Goal: Task Accomplishment & Management: Manage account settings

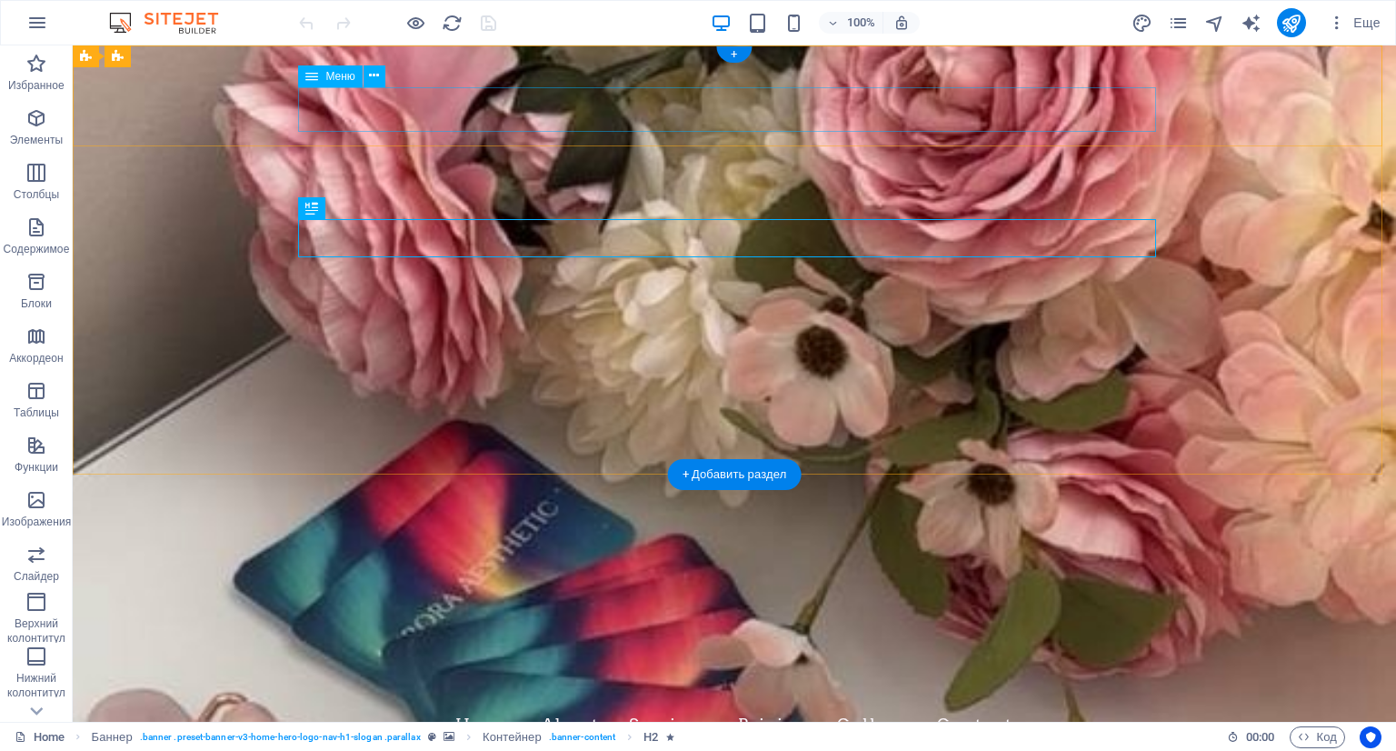
click at [466, 702] on nav "Home About Services Pricing Gallery Contact" at bounding box center [734, 724] width 858 height 45
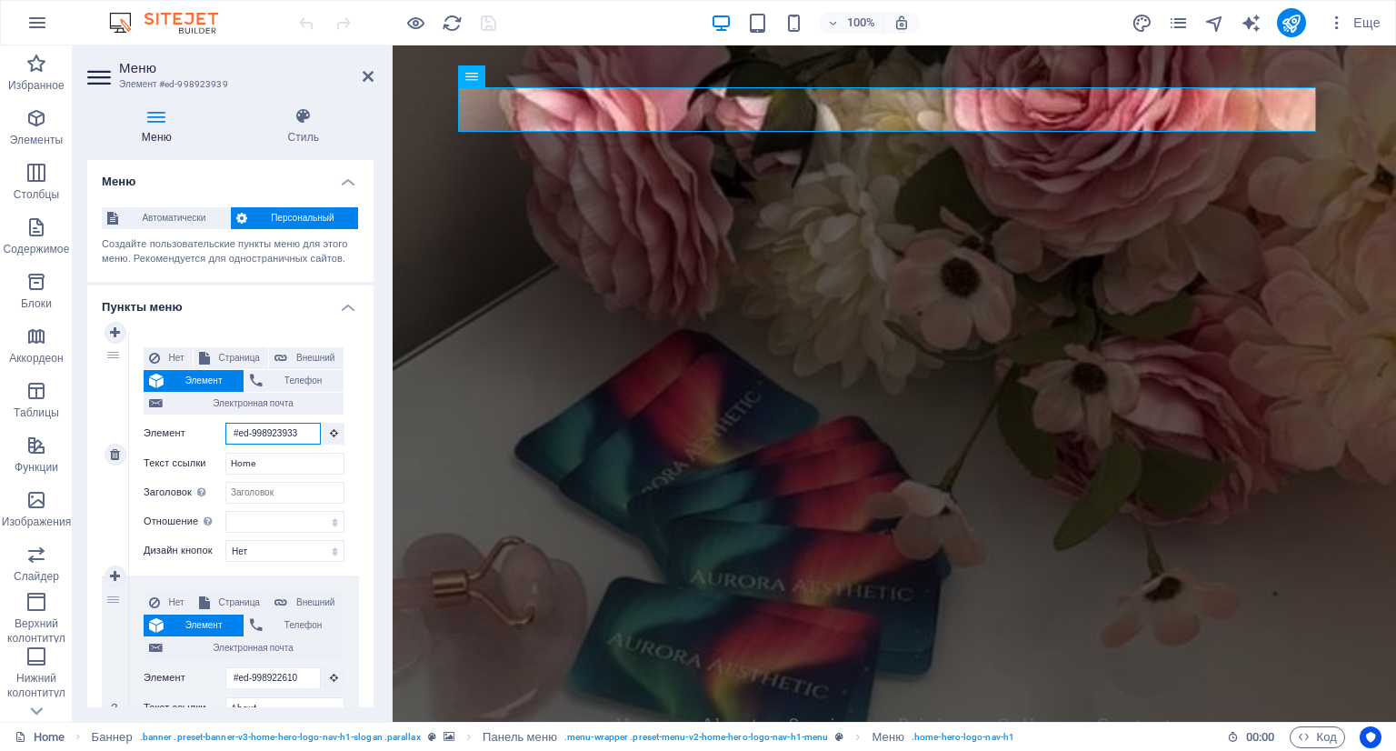
drag, startPoint x: 305, startPoint y: 434, endPoint x: 180, endPoint y: 434, distance: 125.5
click at [180, 434] on div "Элемент #ed-998923933" at bounding box center [244, 434] width 201 height 23
select select
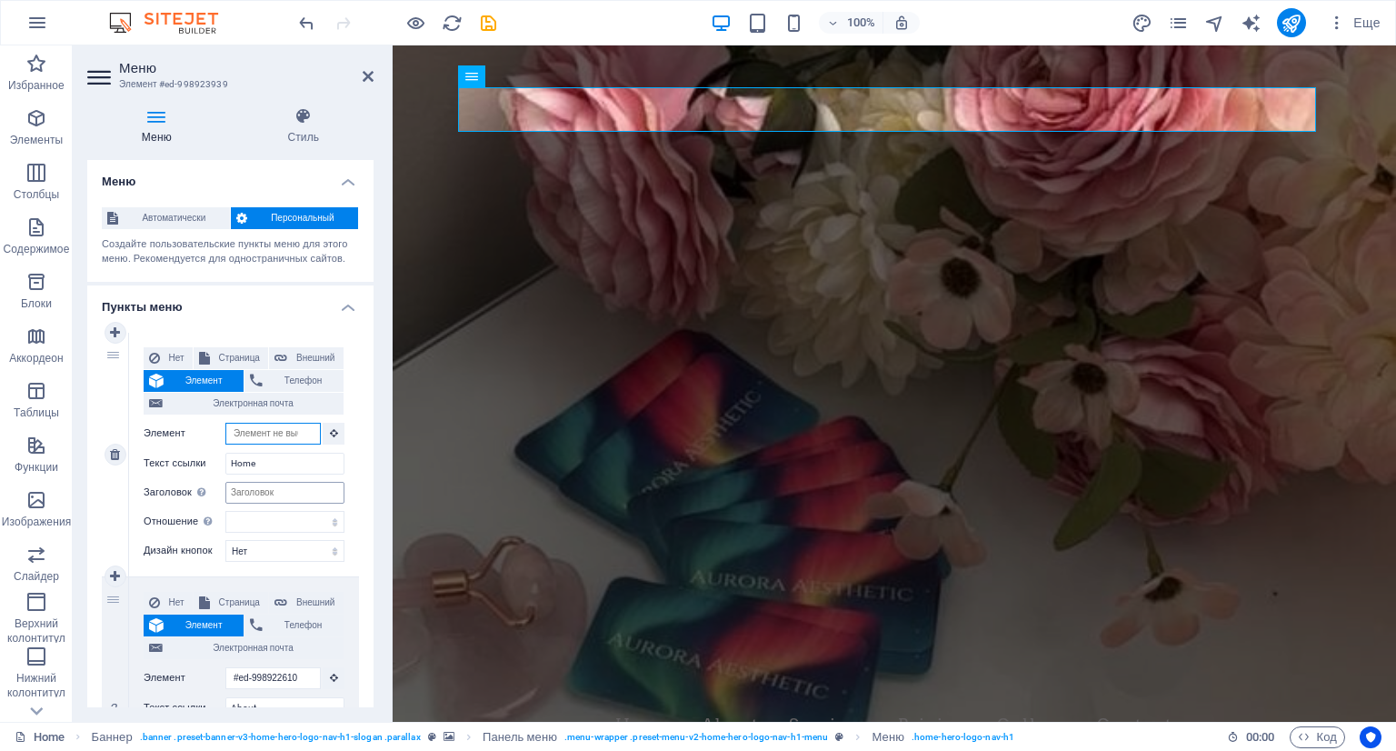
select select
click at [324, 435] on button at bounding box center [334, 434] width 22 height 22
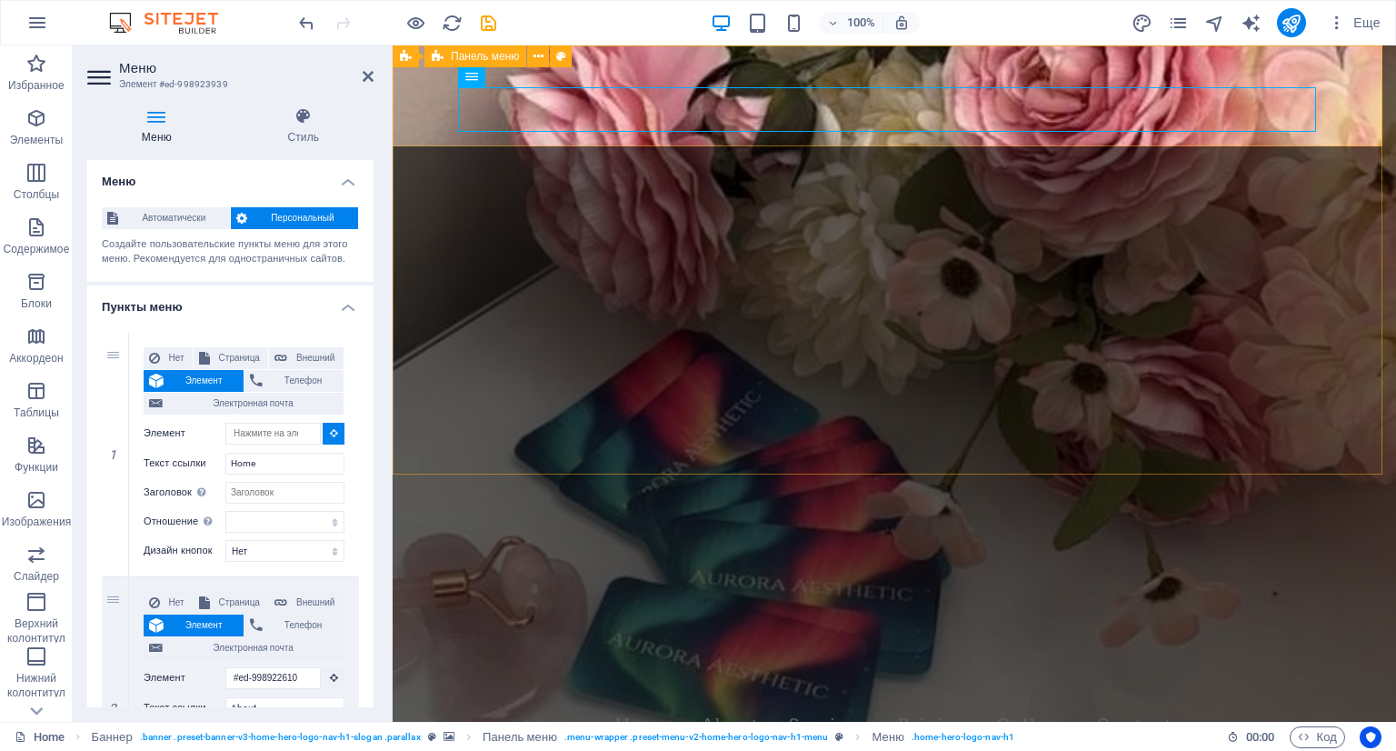
click at [418, 660] on div "Aurora Aesthetics & Beauty Inc. Home About Services Pricing Gallery Contact" at bounding box center [895, 710] width 1004 height 101
type input "#ed-998923933"
select select
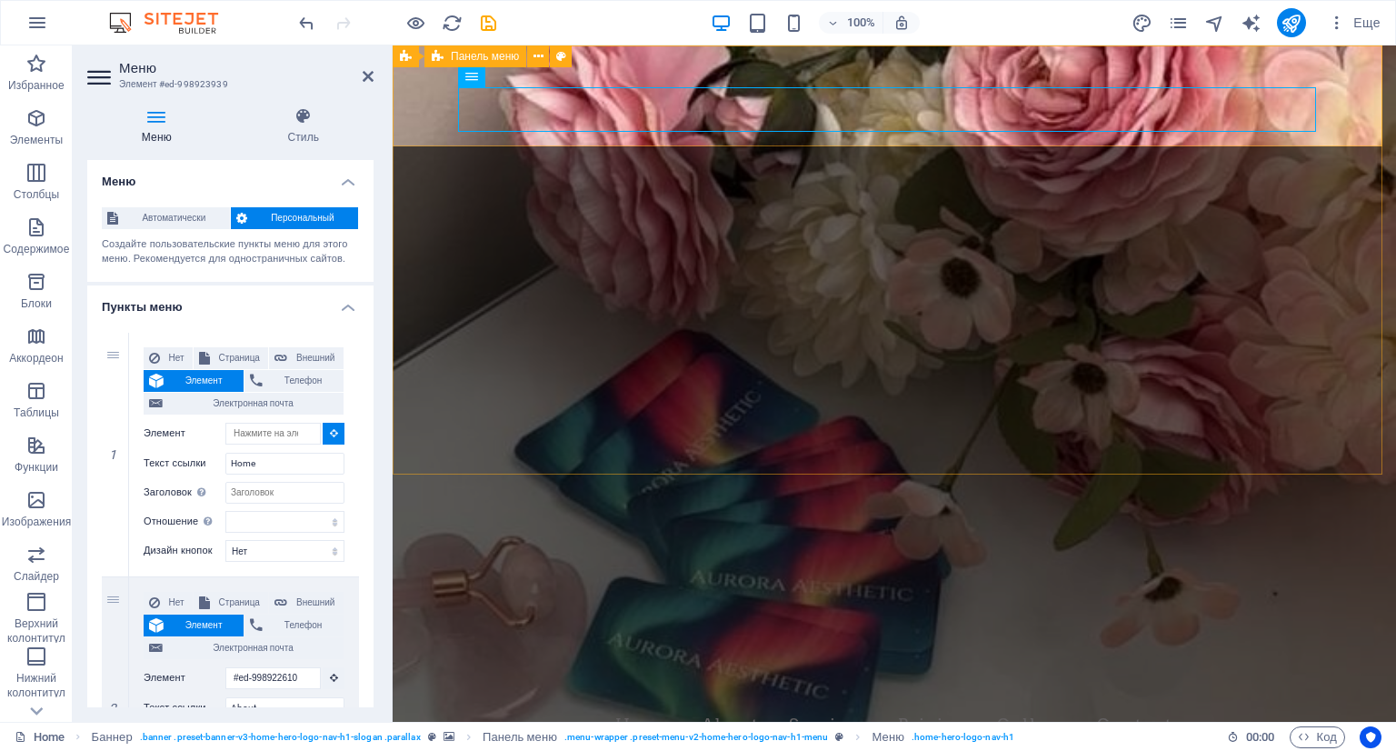
select select
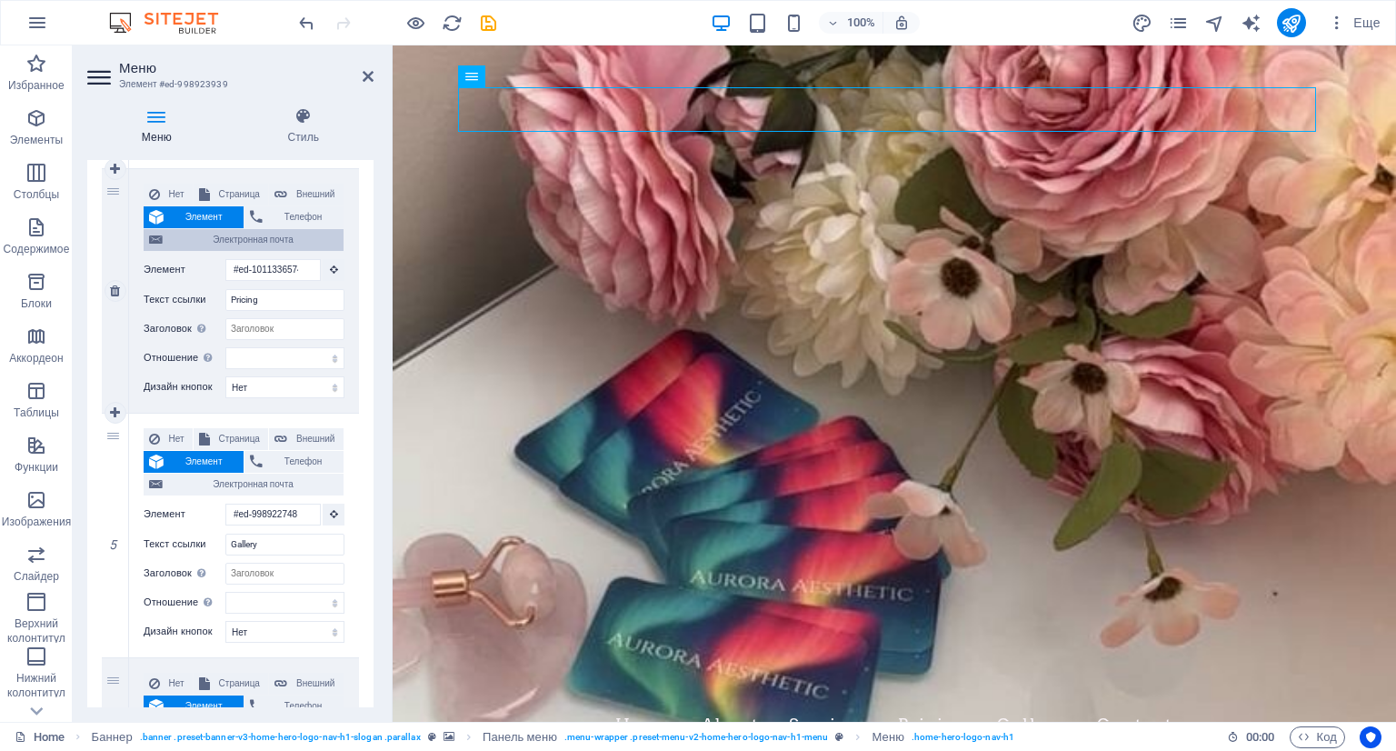
scroll to position [909, 0]
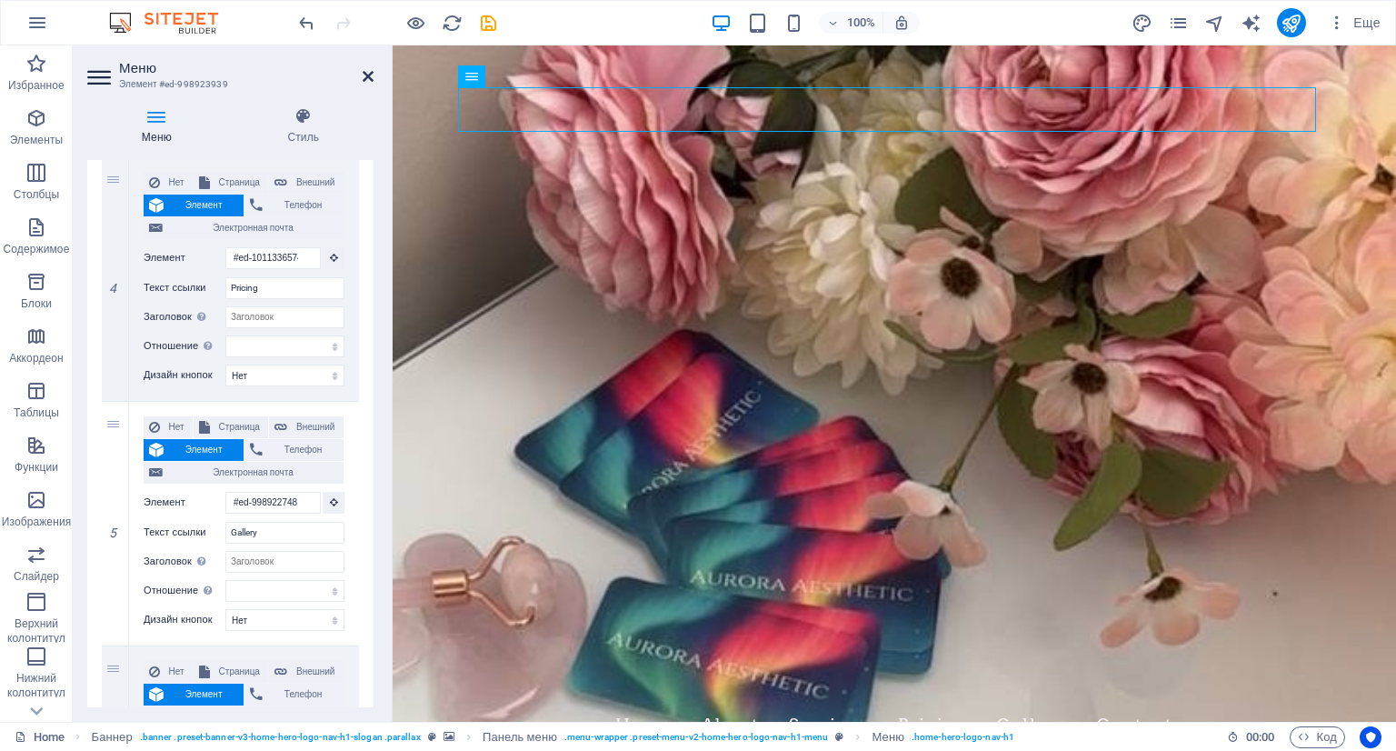
click at [365, 72] on icon at bounding box center [368, 76] width 11 height 15
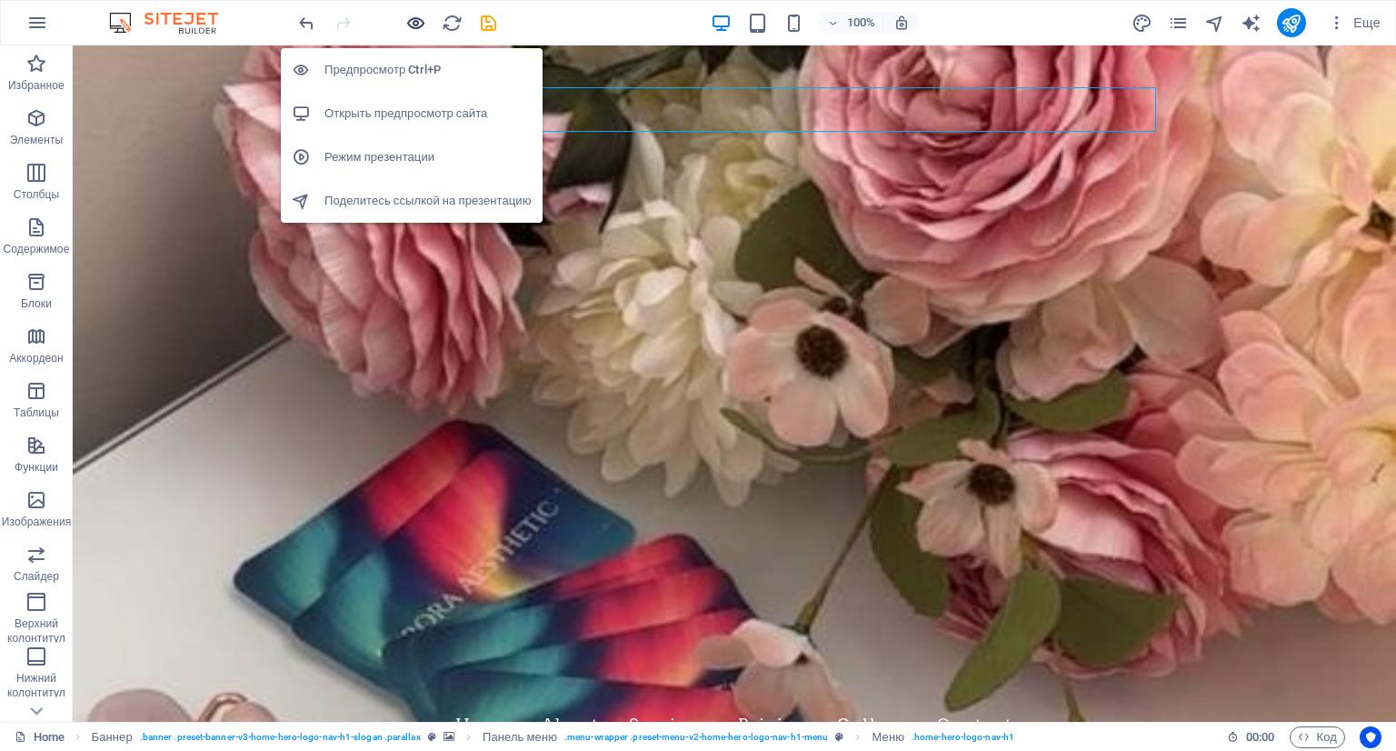
click at [408, 25] on icon "button" at bounding box center [415, 23] width 21 height 21
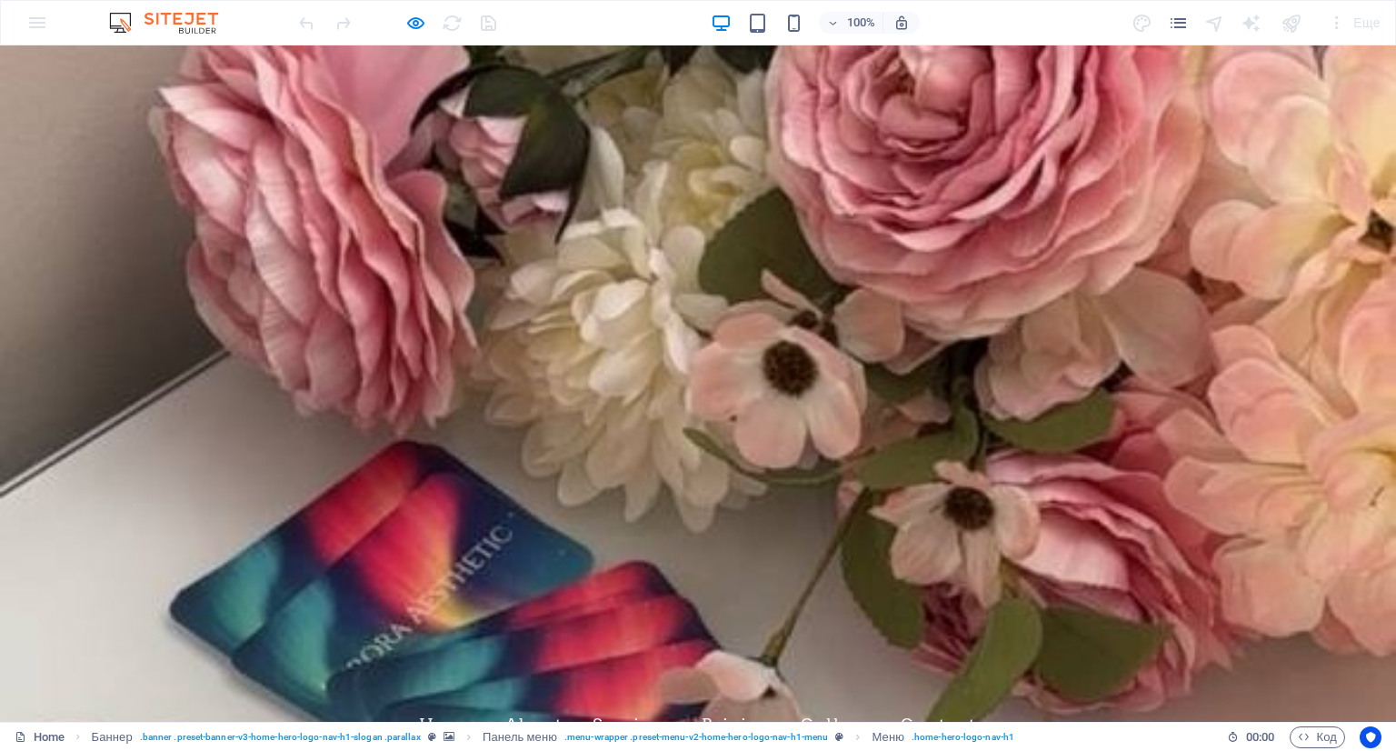
click at [735, 702] on link "Pricing" at bounding box center [737, 724] width 70 height 45
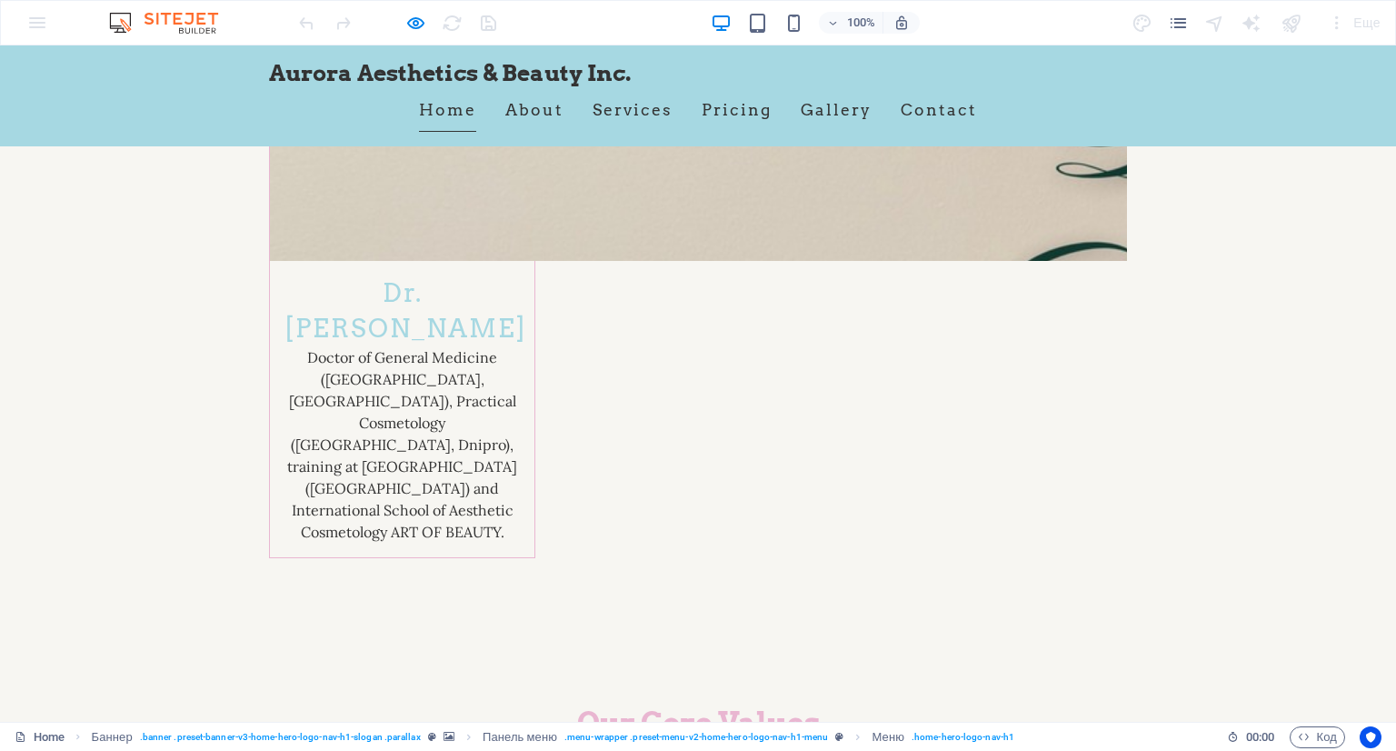
click at [455, 114] on link "Home" at bounding box center [447, 109] width 57 height 45
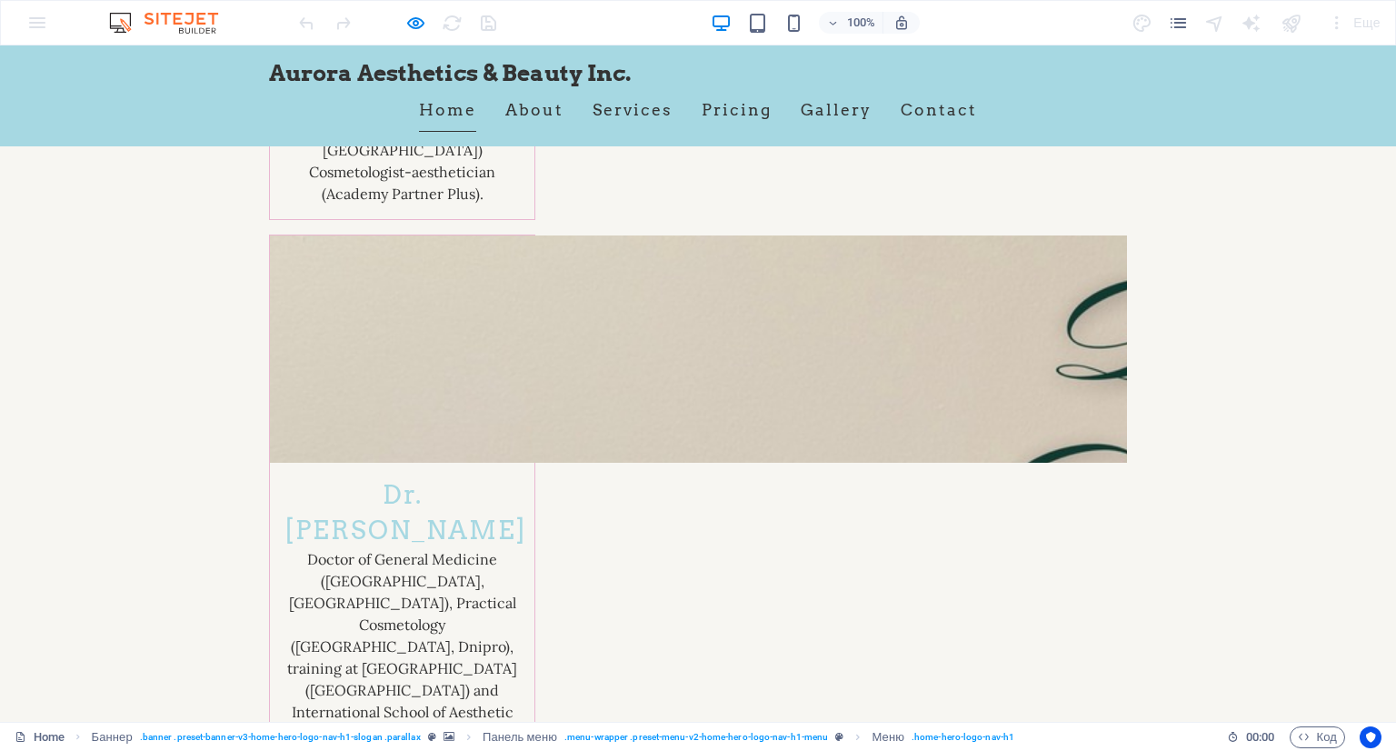
click at [455, 114] on link "Home" at bounding box center [447, 109] width 57 height 45
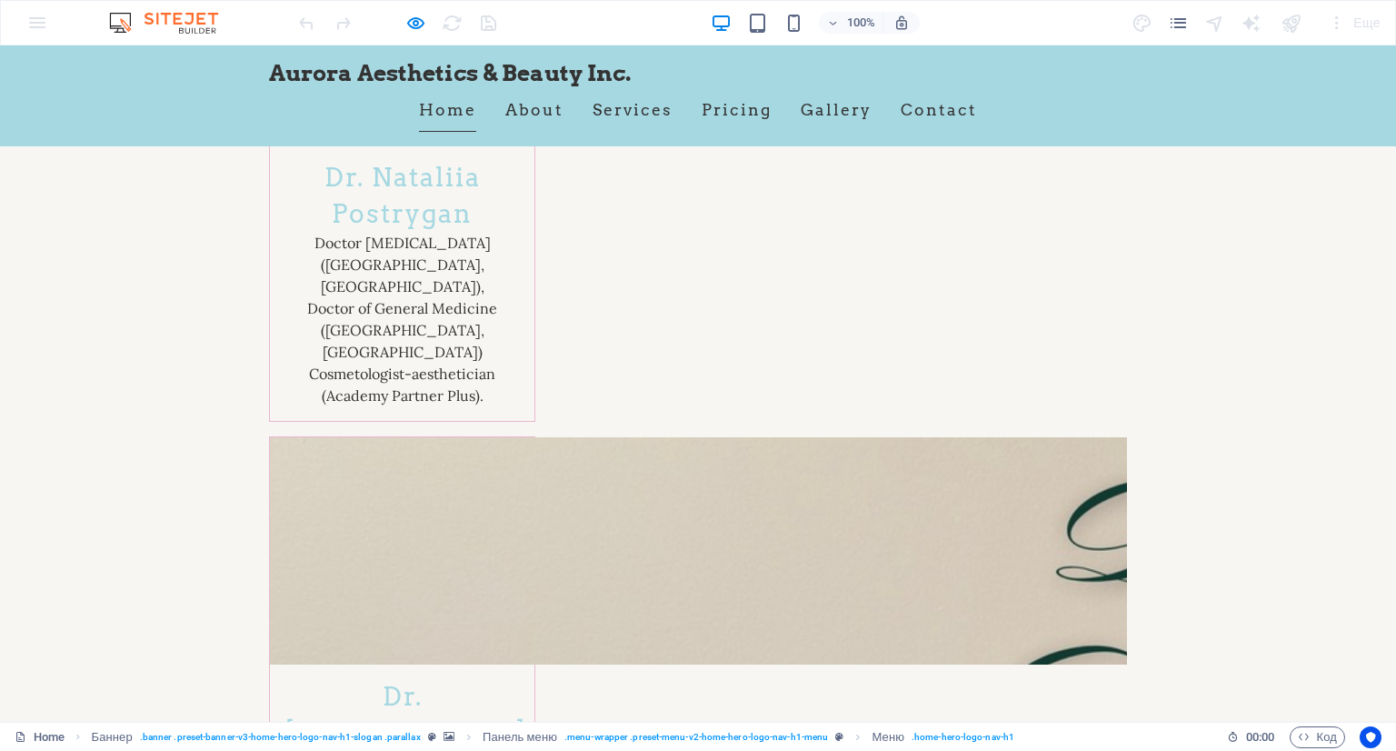
click at [455, 114] on link "Home" at bounding box center [447, 109] width 57 height 45
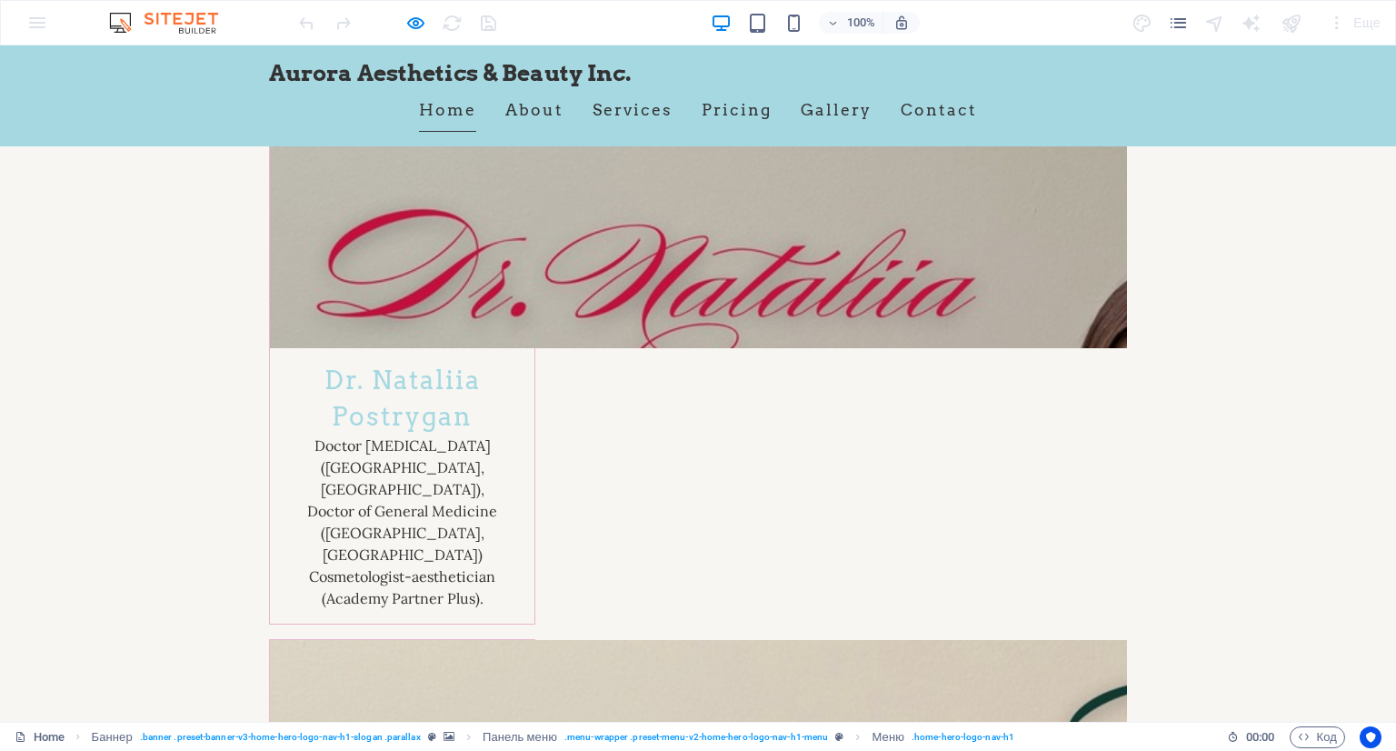
click at [455, 114] on link "Home" at bounding box center [447, 109] width 57 height 45
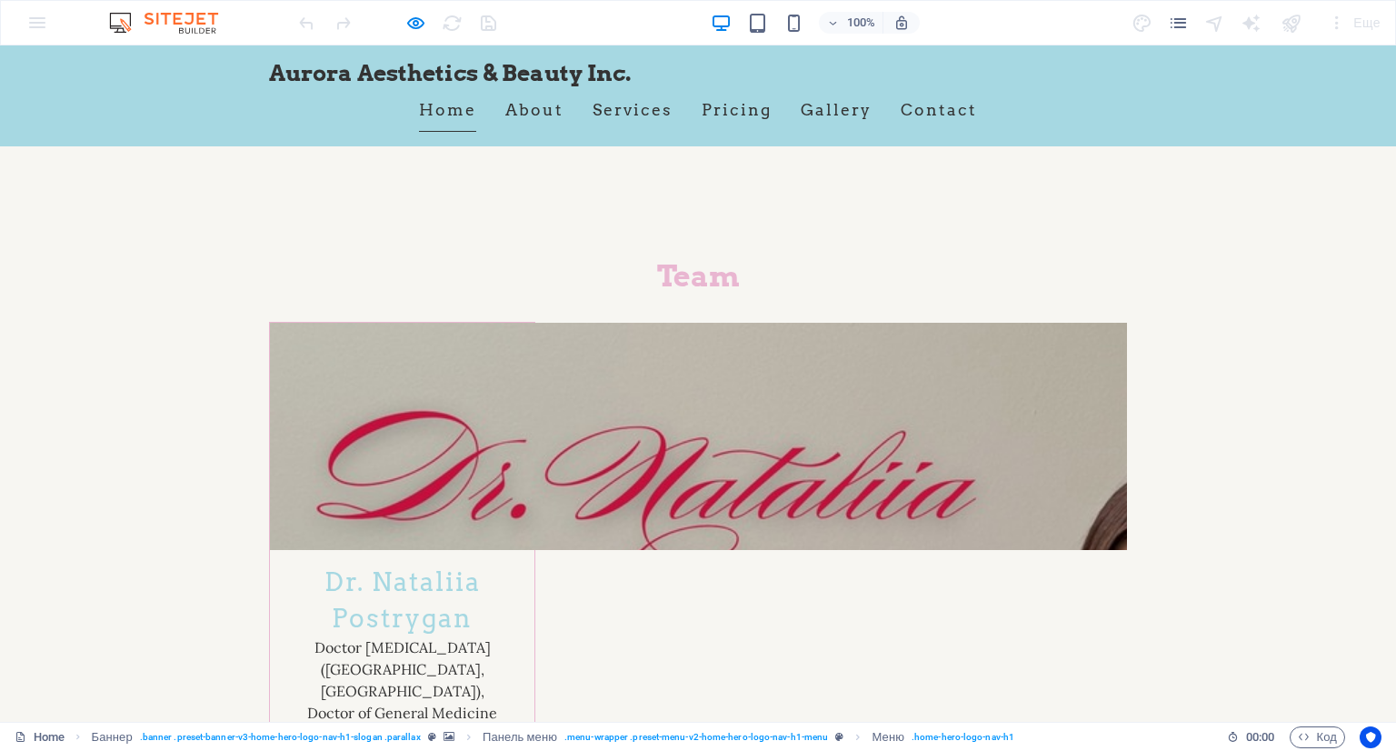
click at [455, 114] on link "Home" at bounding box center [447, 109] width 57 height 45
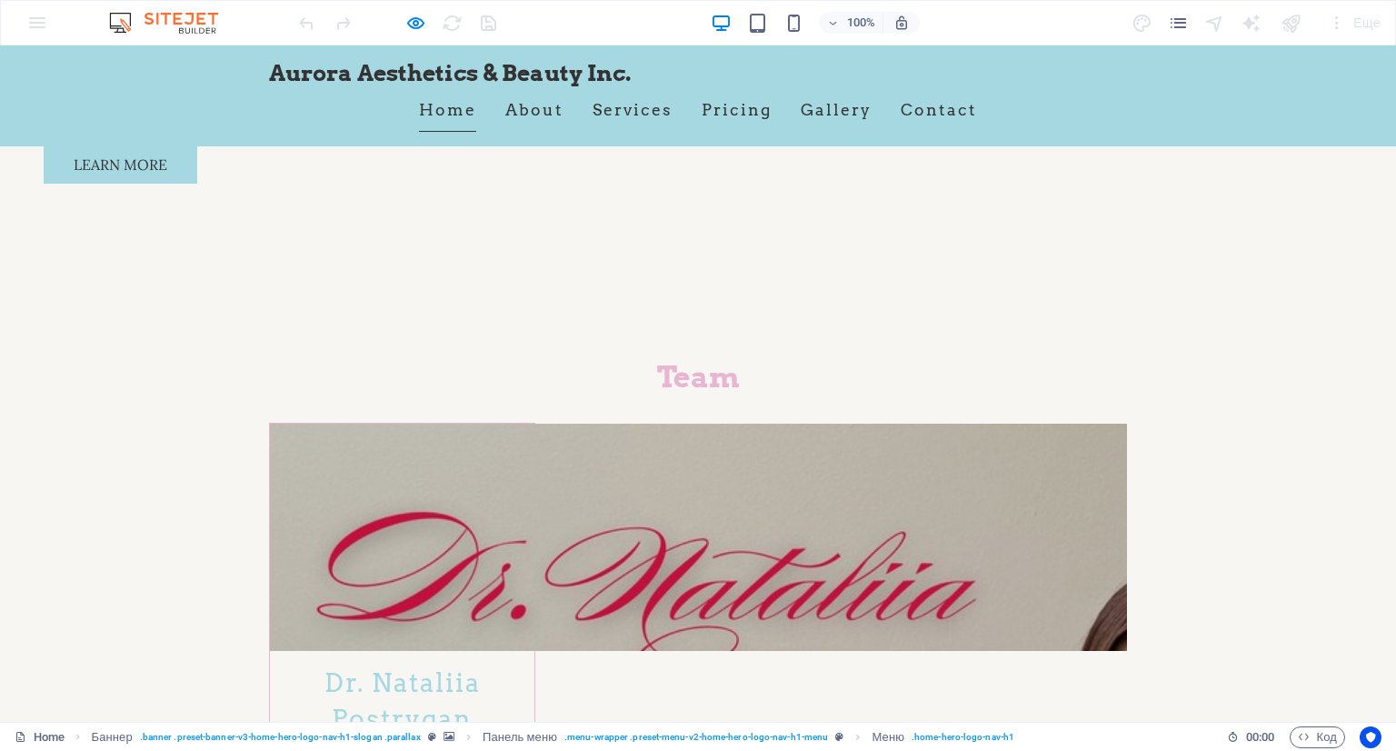
click at [455, 114] on link "Home" at bounding box center [447, 109] width 57 height 45
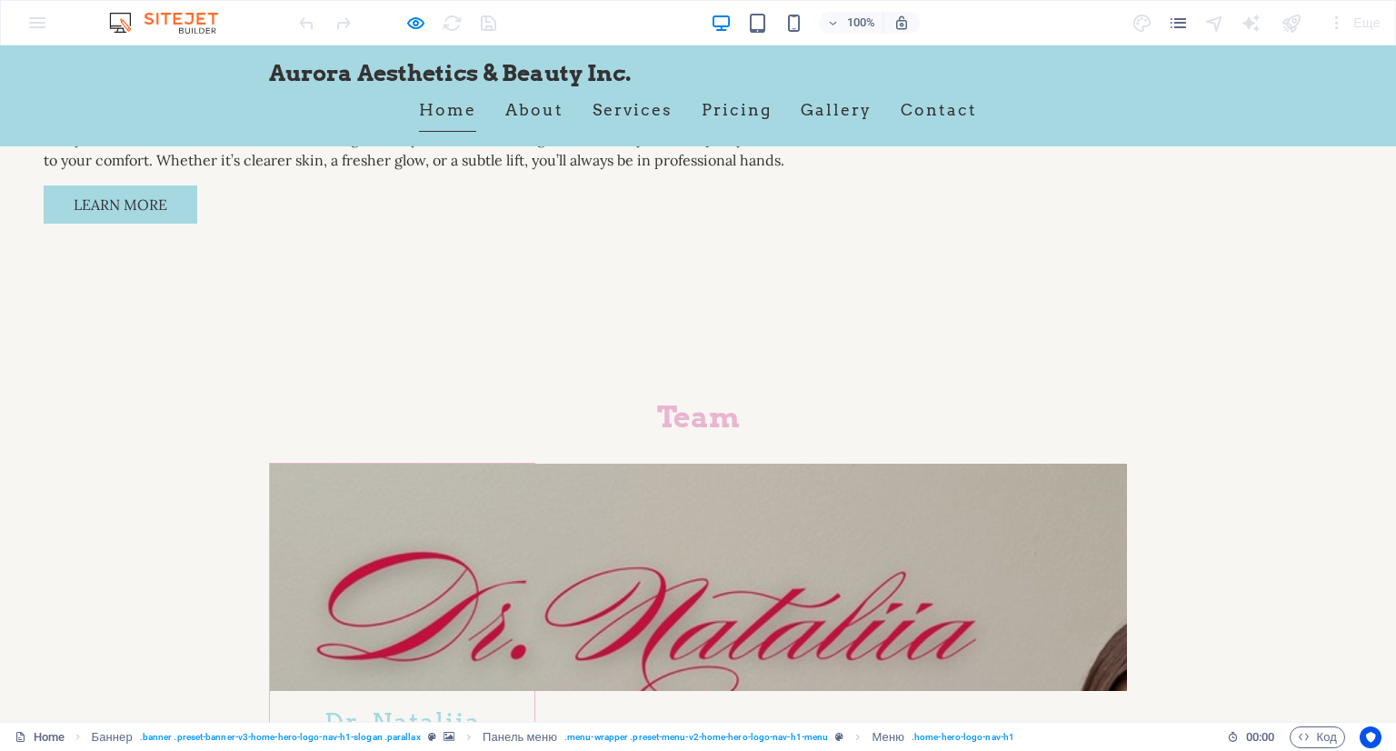
click at [455, 114] on link "Home" at bounding box center [447, 109] width 57 height 45
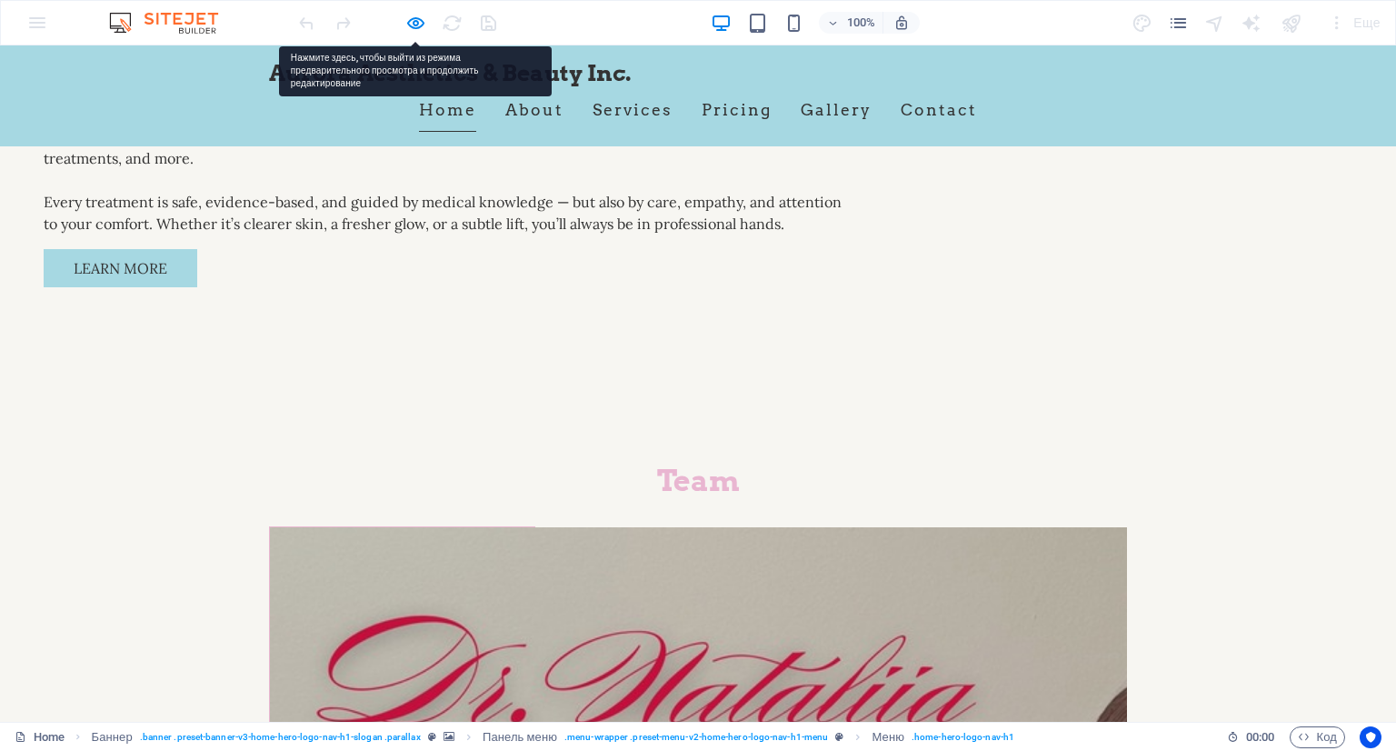
click at [455, 114] on link "Home" at bounding box center [447, 109] width 57 height 45
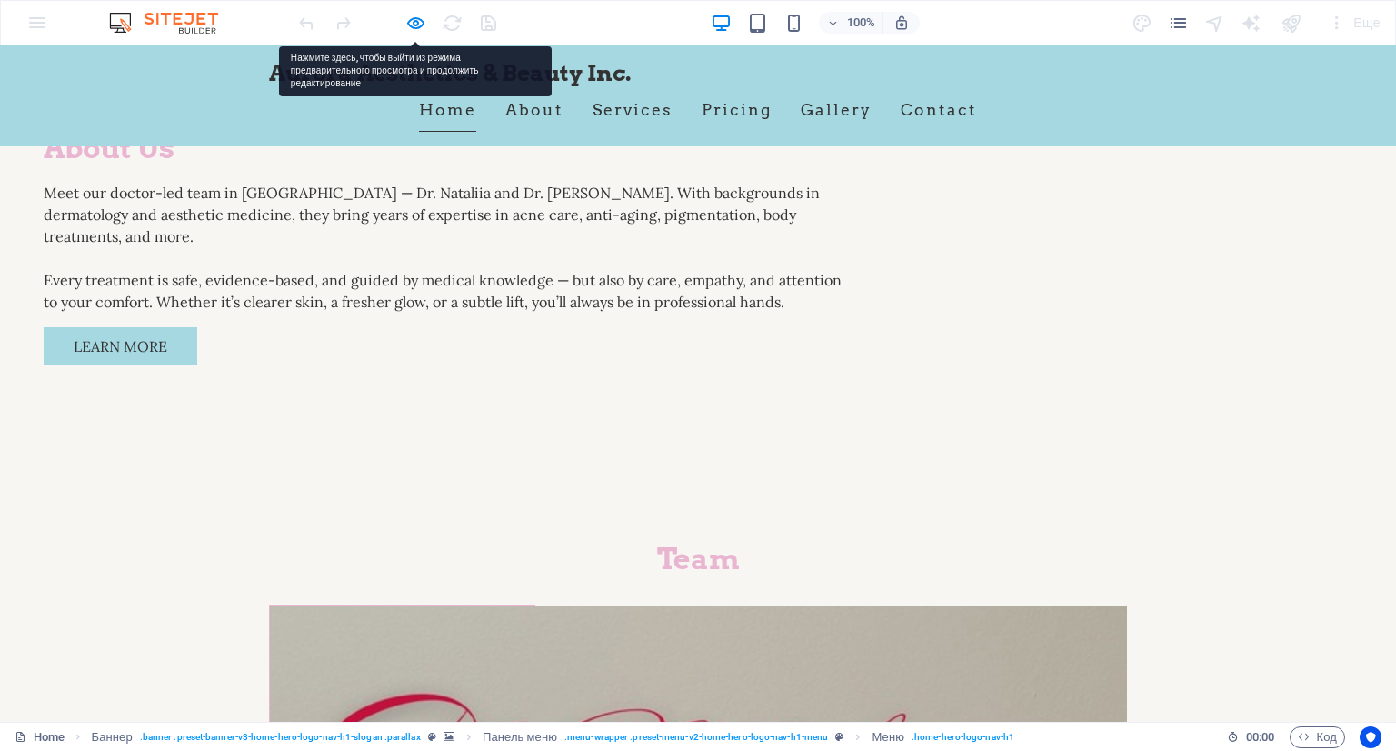
click at [455, 114] on link "Home" at bounding box center [447, 109] width 57 height 45
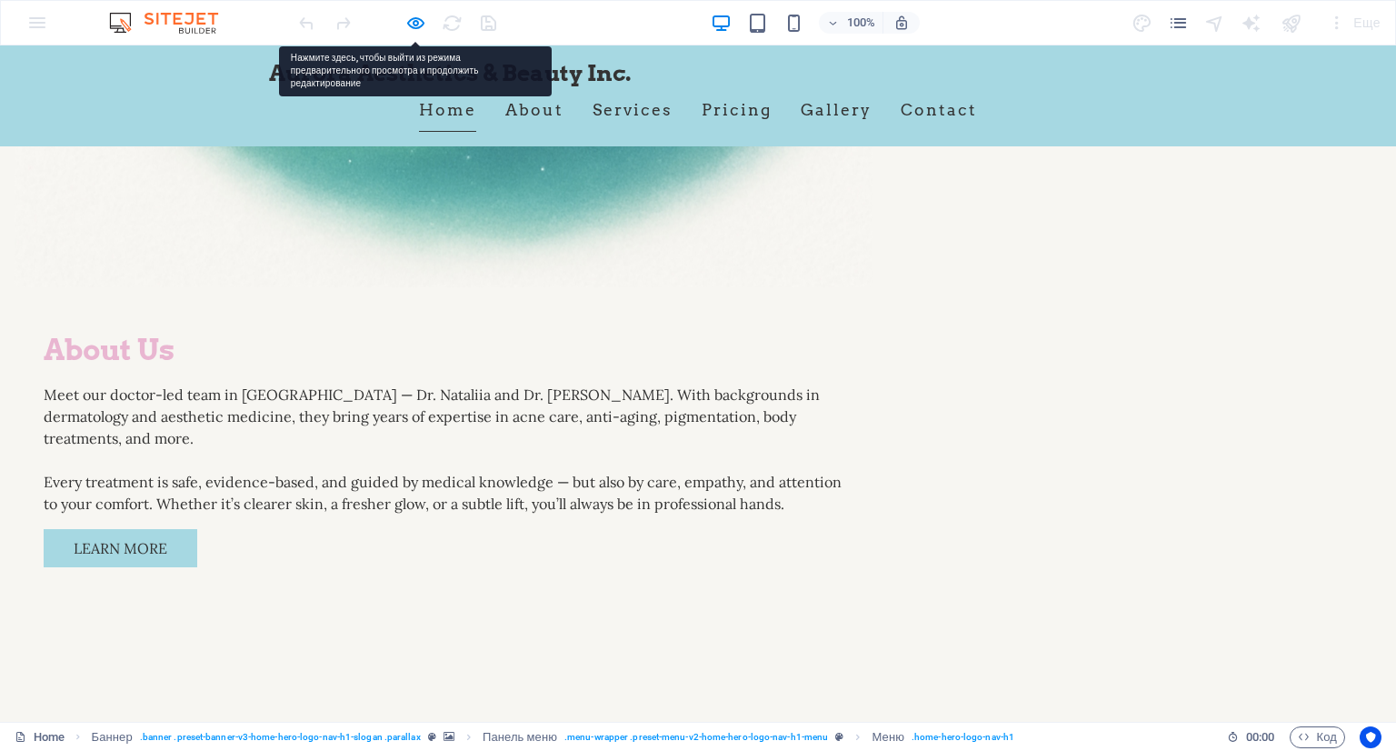
click at [455, 114] on link "Home" at bounding box center [447, 109] width 57 height 45
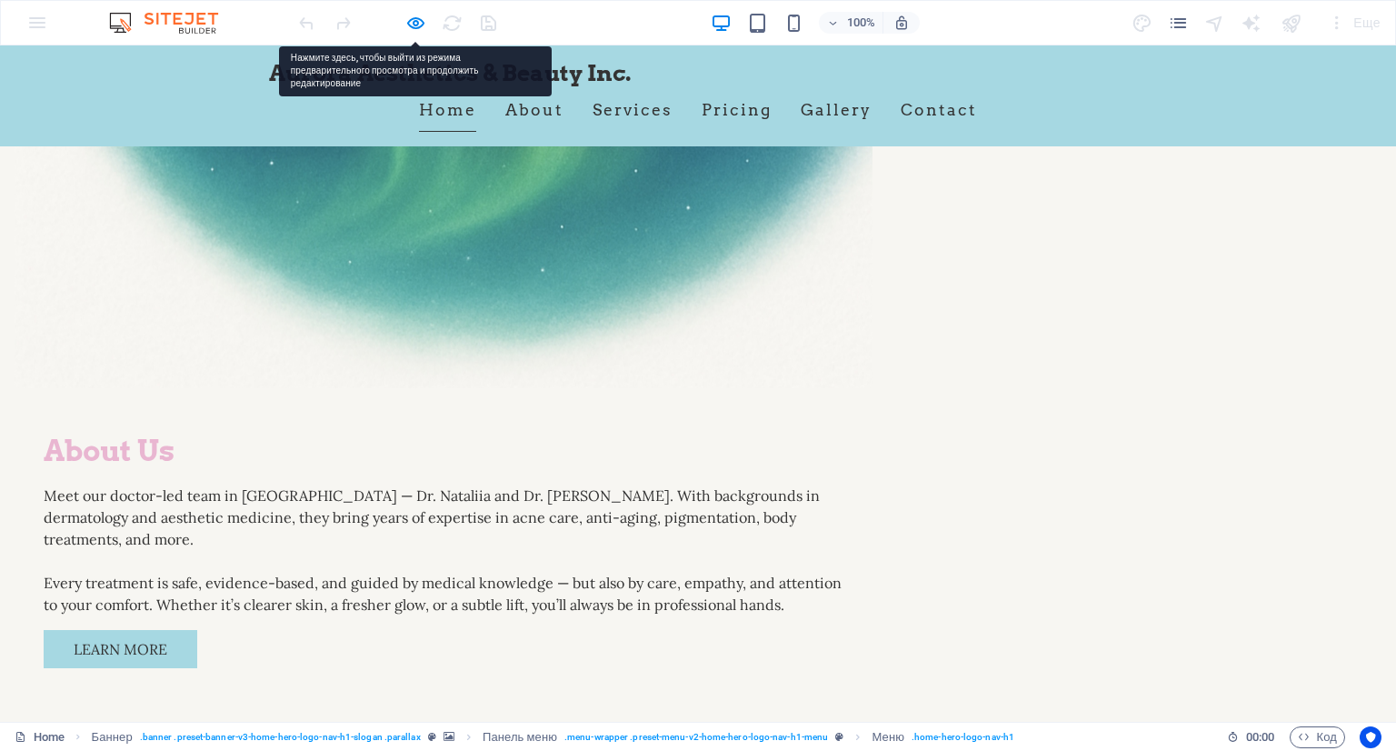
scroll to position [1589, 0]
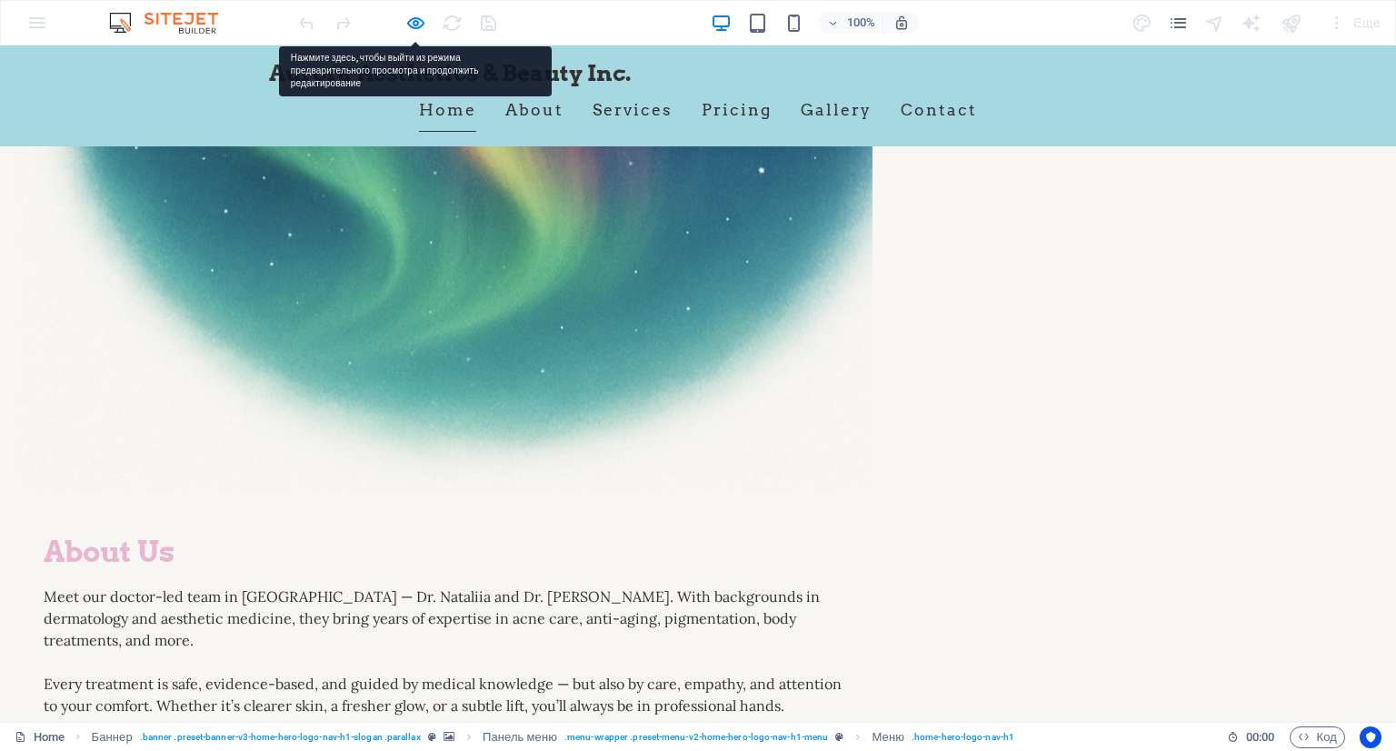
click at [455, 114] on link "Home" at bounding box center [447, 109] width 57 height 45
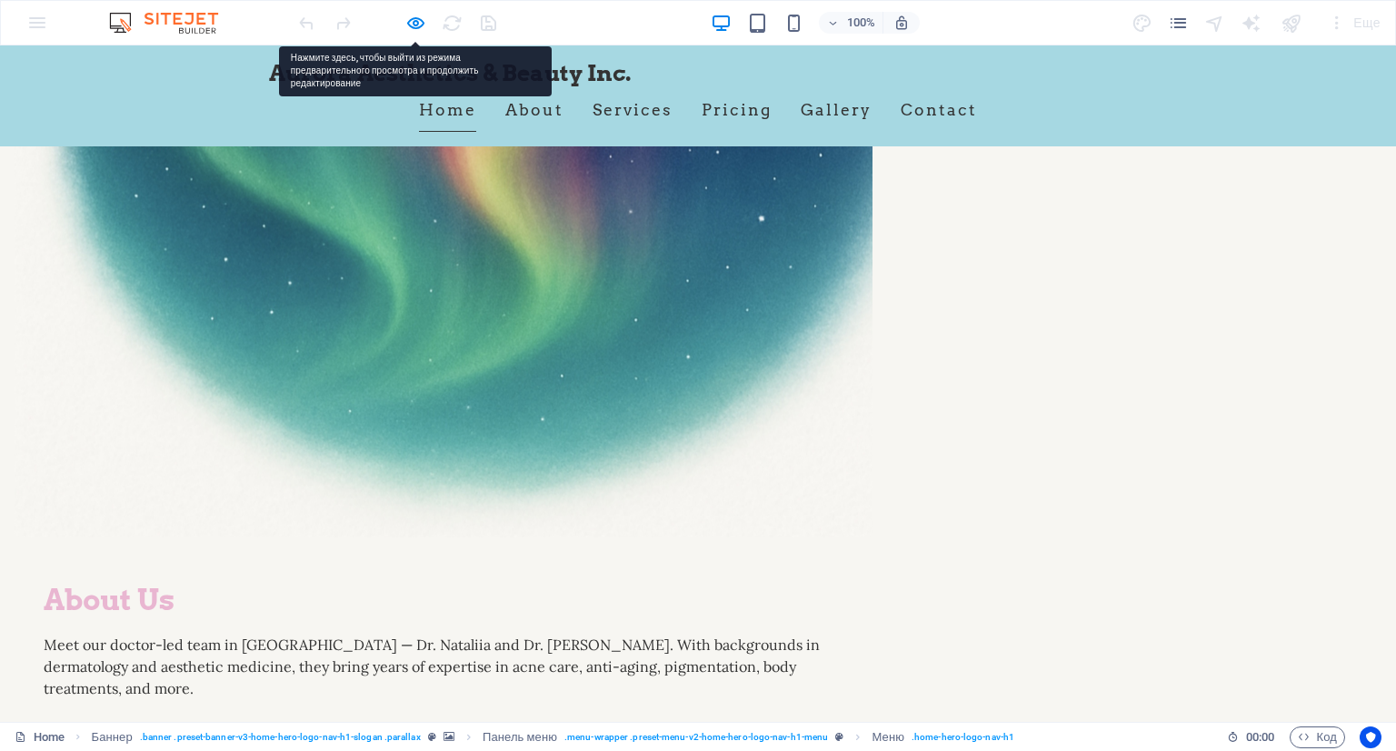
click at [455, 114] on link "Home" at bounding box center [447, 109] width 57 height 45
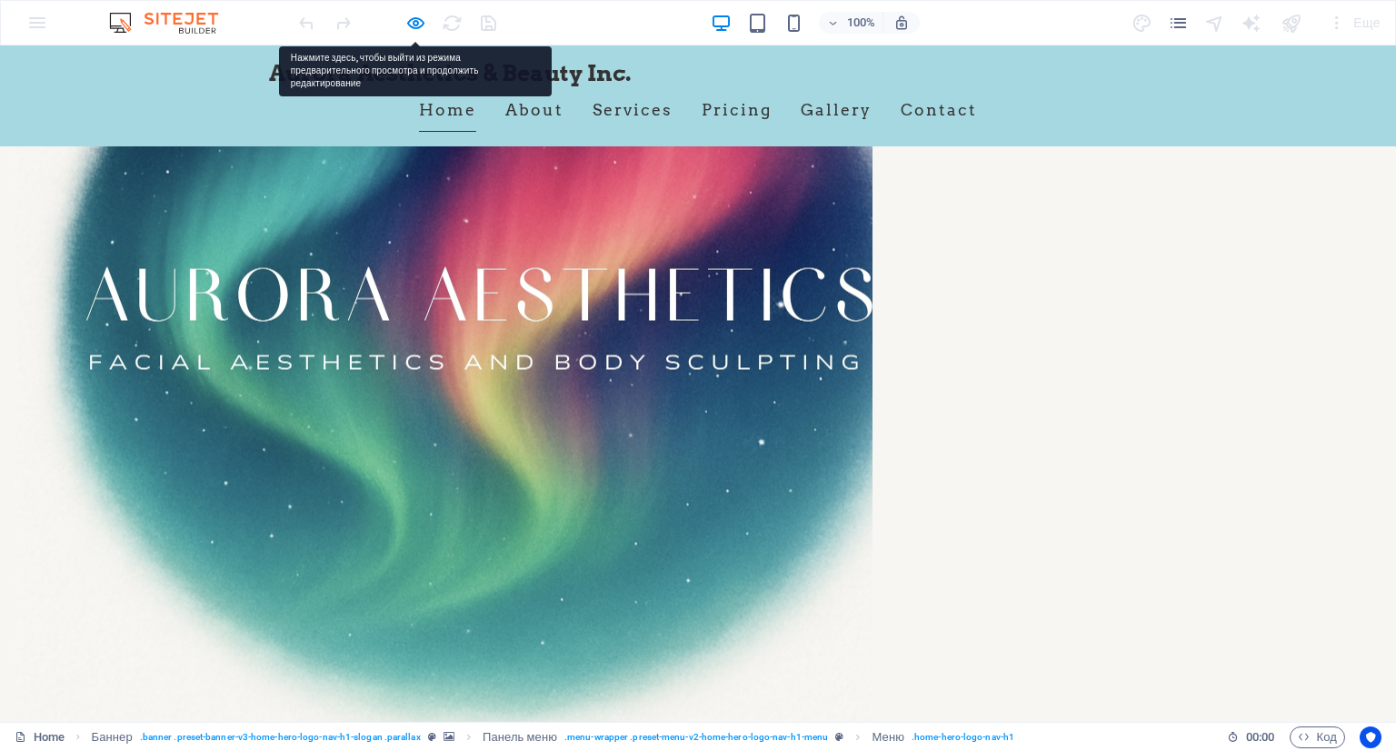
click at [455, 114] on link "Home" at bounding box center [447, 109] width 57 height 45
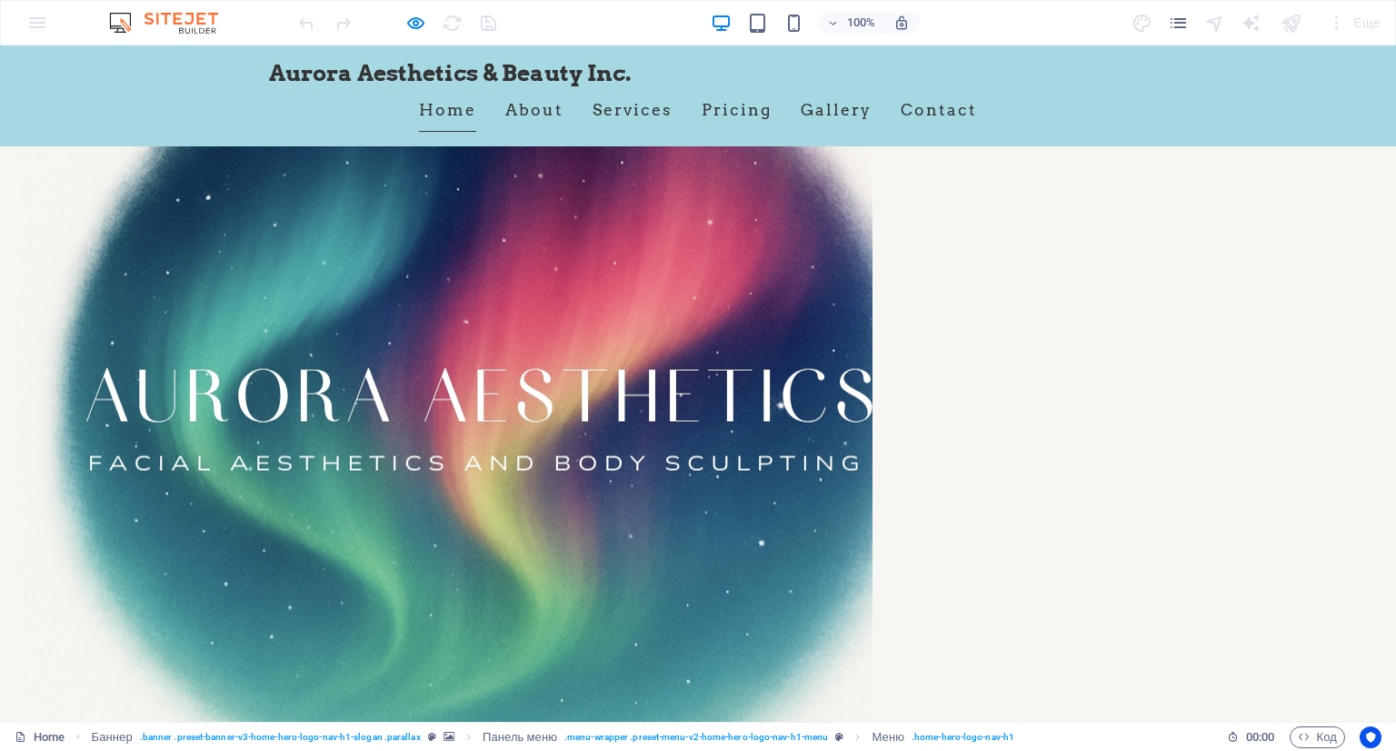
scroll to position [1116, 0]
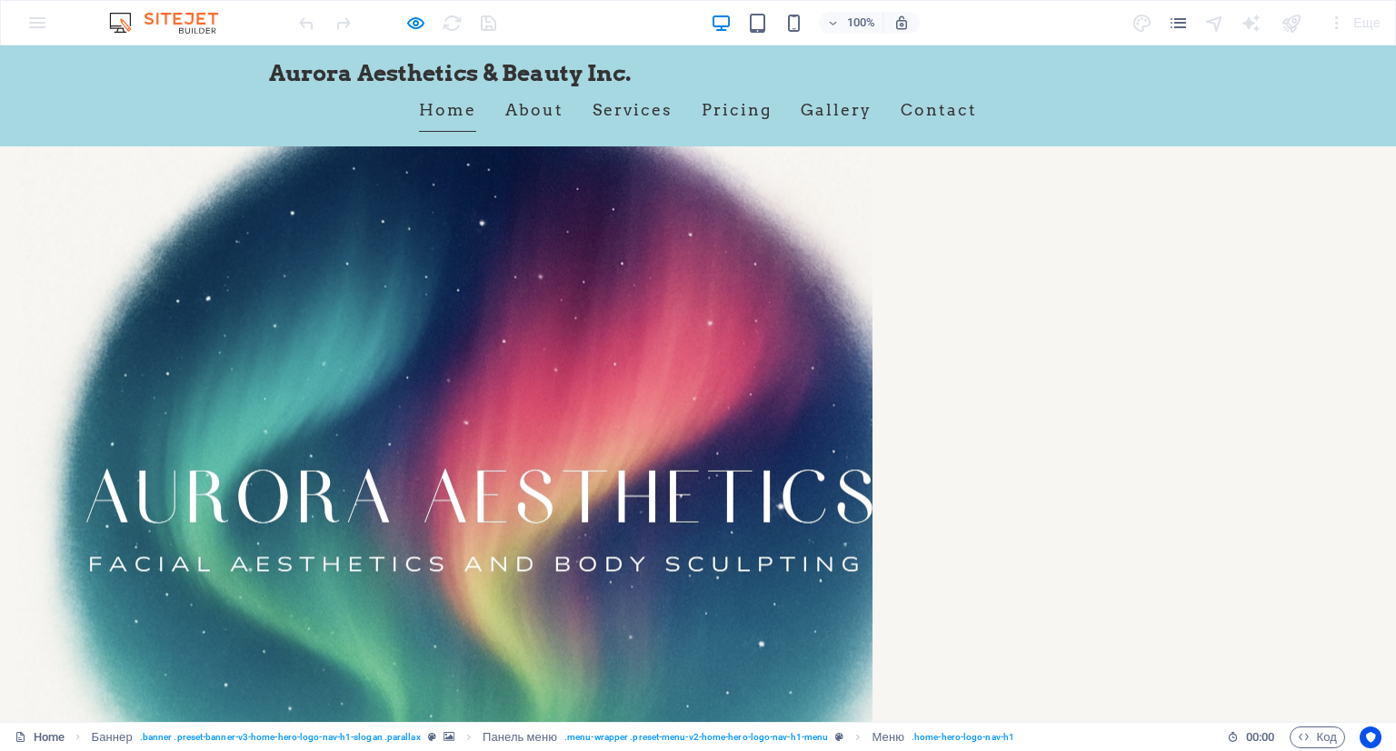
click at [453, 114] on link "Home" at bounding box center [447, 109] width 57 height 45
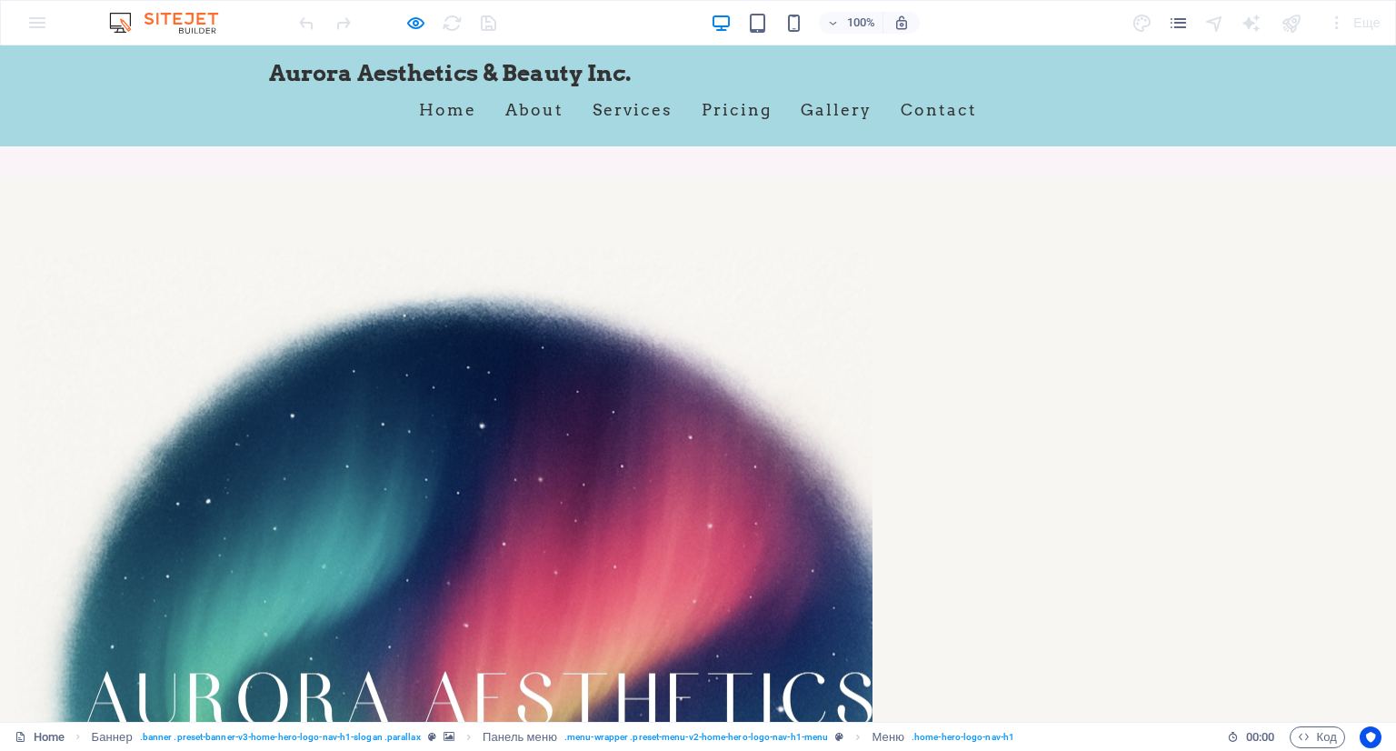
scroll to position [0, 0]
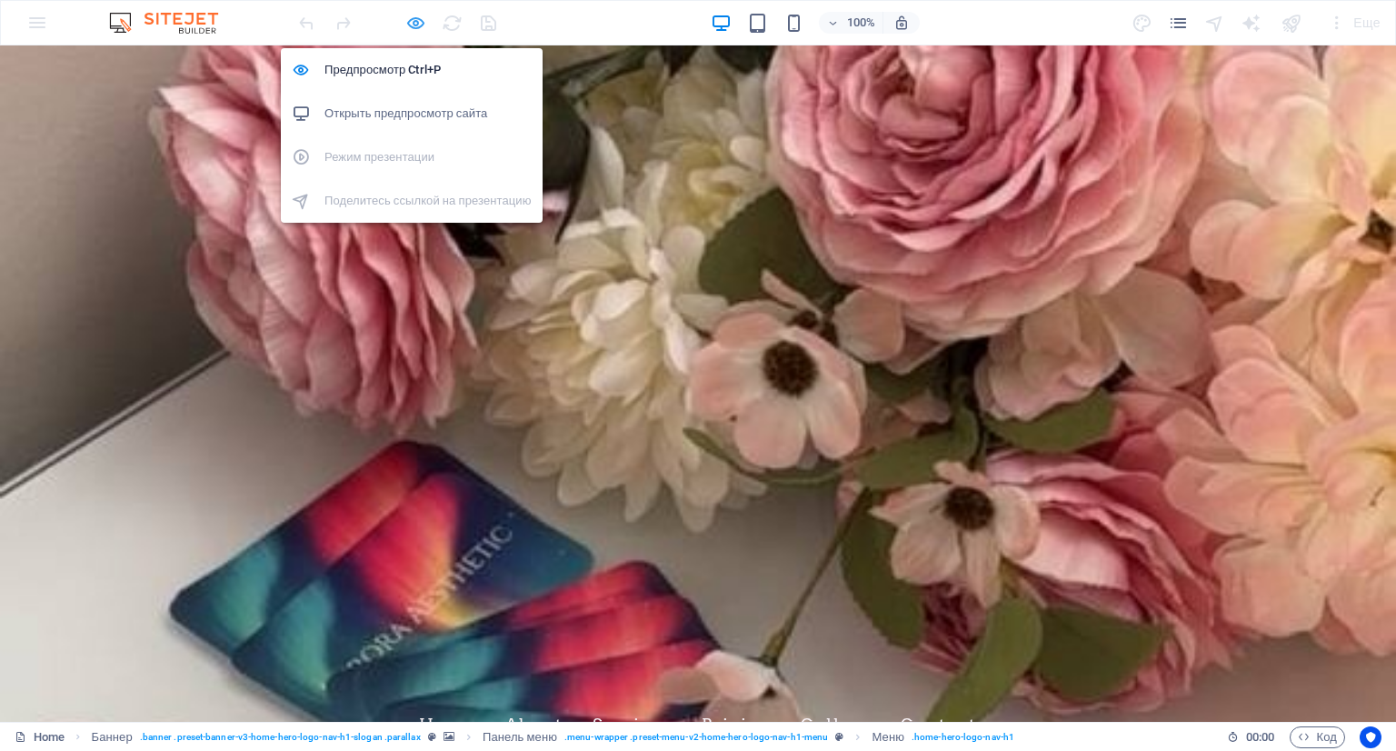
click at [415, 20] on icon "button" at bounding box center [415, 23] width 21 height 21
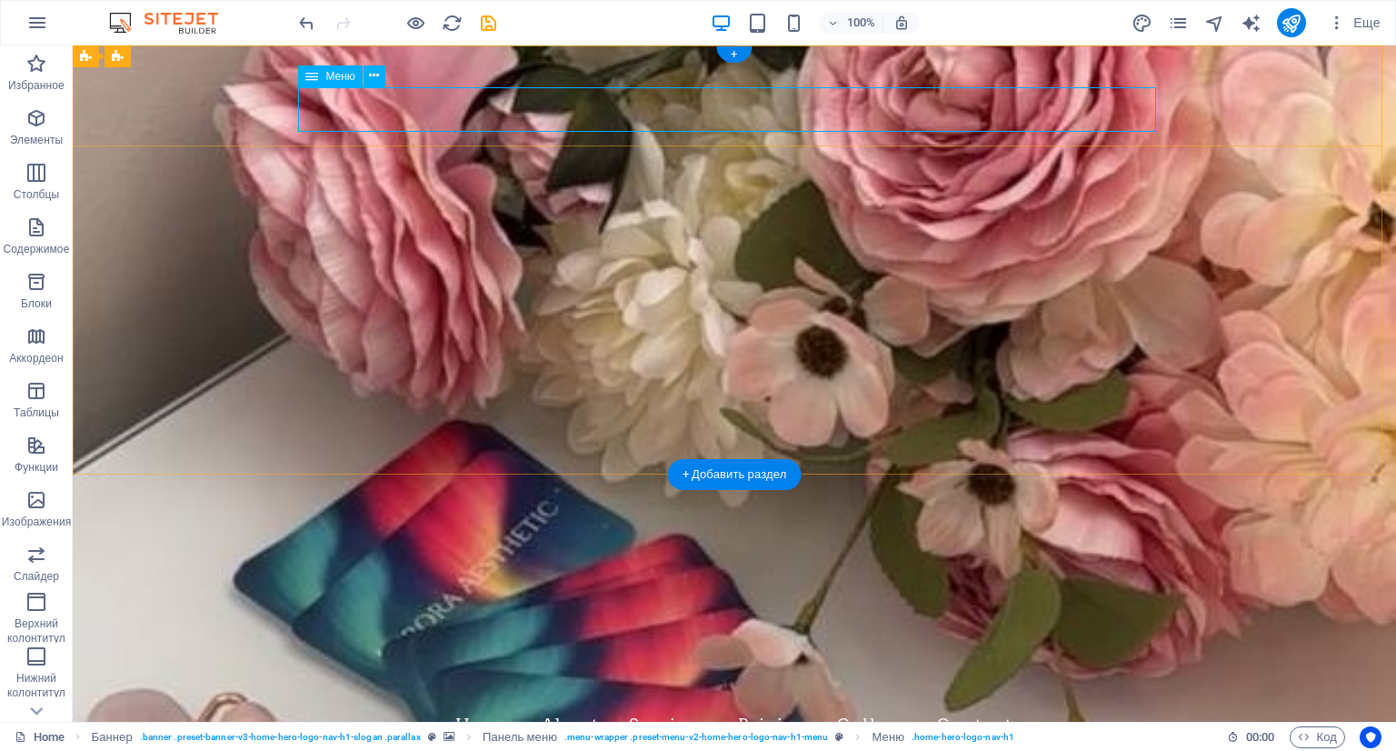
click at [367, 702] on nav "Home About Services Pricing Gallery Contact" at bounding box center [734, 724] width 858 height 45
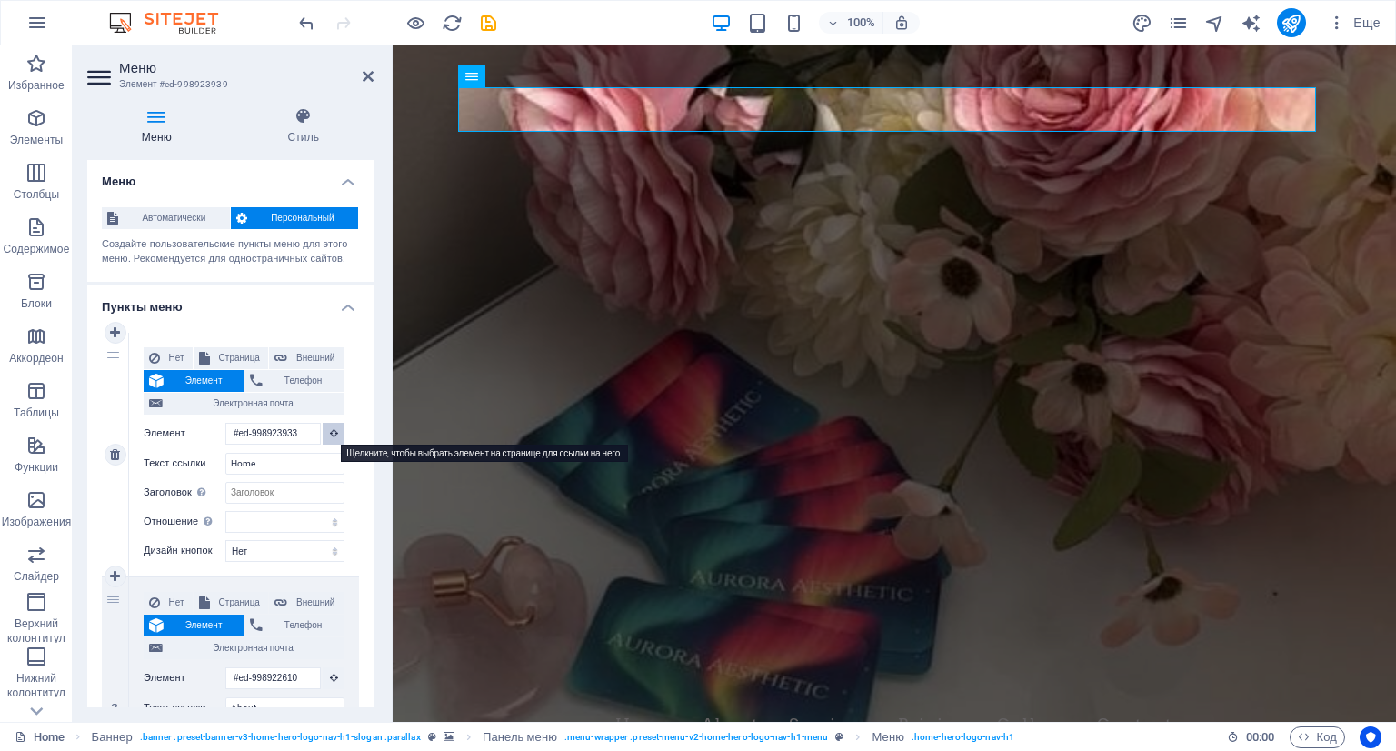
click at [325, 435] on button at bounding box center [334, 434] width 22 height 22
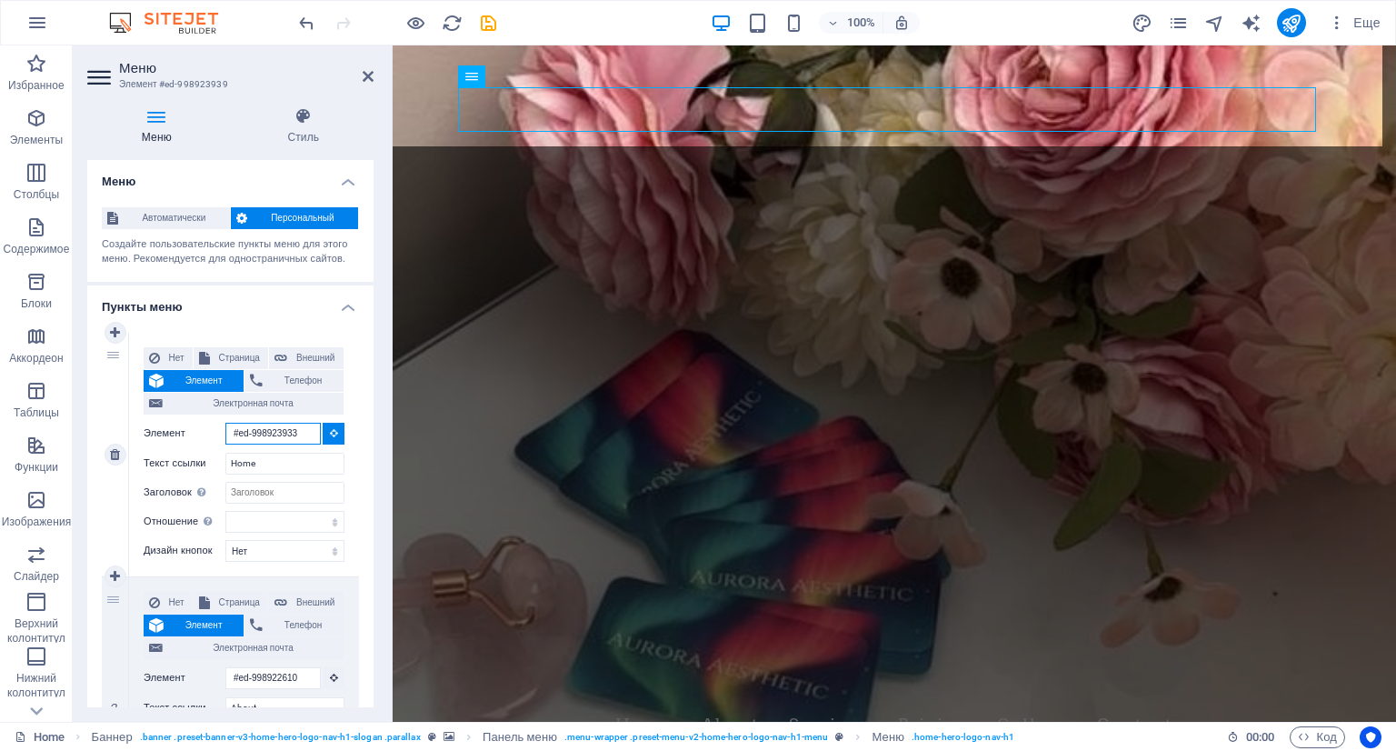
click at [275, 426] on input "#ed-998923933" at bounding box center [272, 434] width 95 height 22
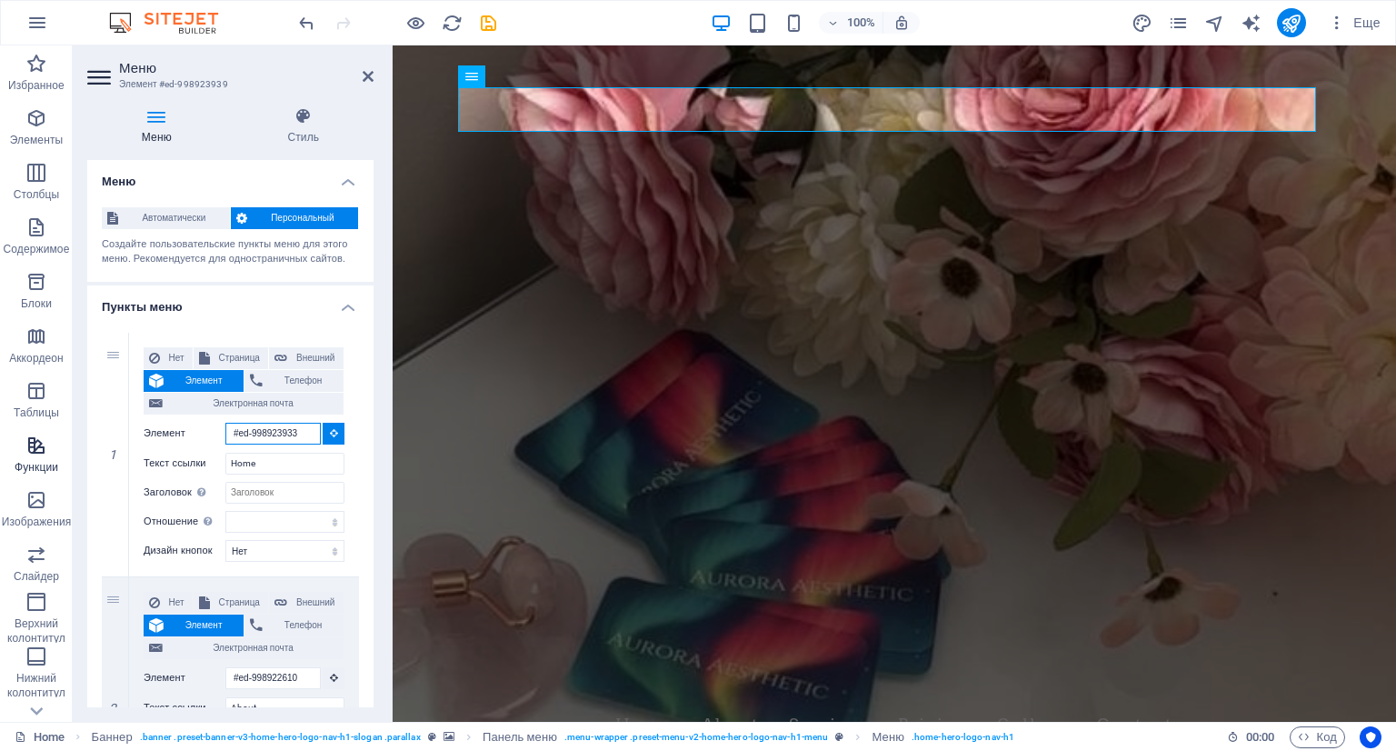
drag, startPoint x: 297, startPoint y: 428, endPoint x: 8, endPoint y: 435, distance: 289.2
click at [8, 435] on section "Избранное Элементы Столбцы Содержимое Блоки Аккордеон Таблицы Функции Изображен…" at bounding box center [698, 383] width 1396 height 676
select select
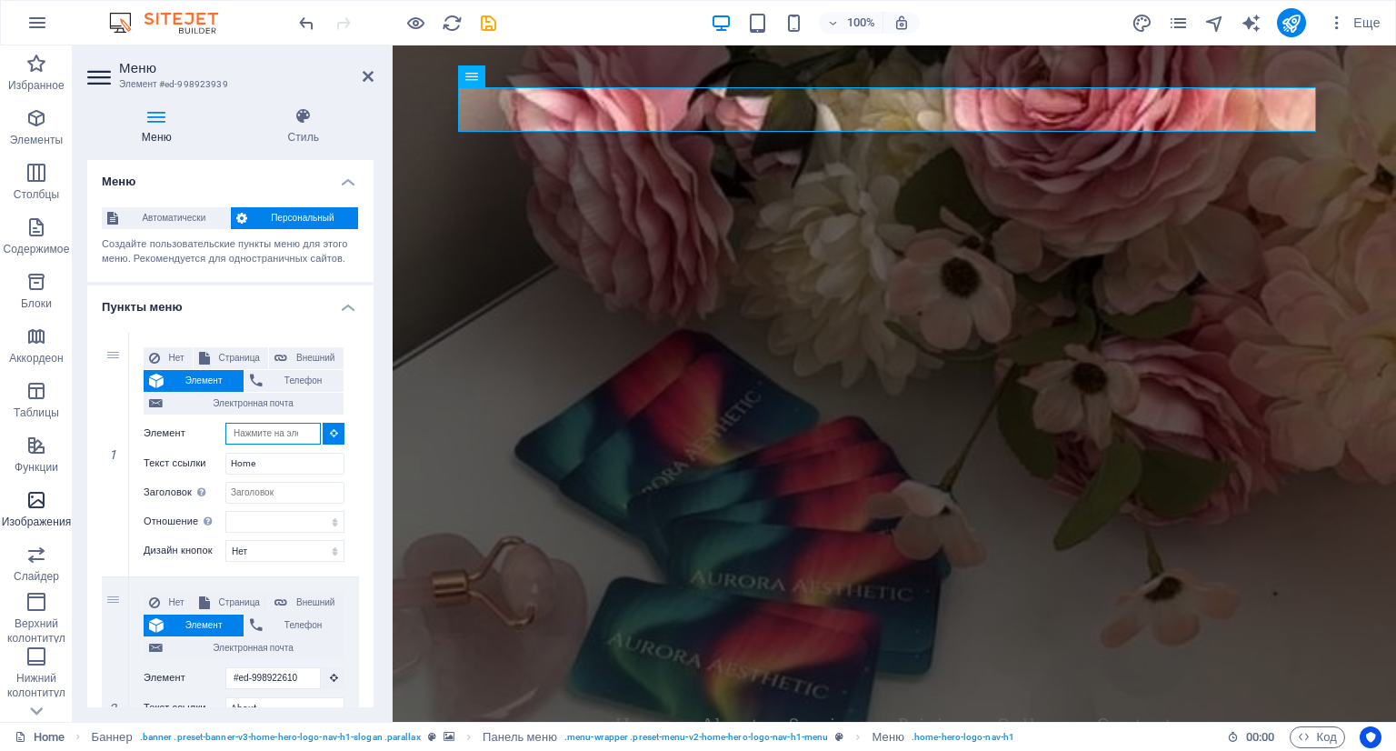
select select
click at [337, 433] on button at bounding box center [334, 434] width 22 height 22
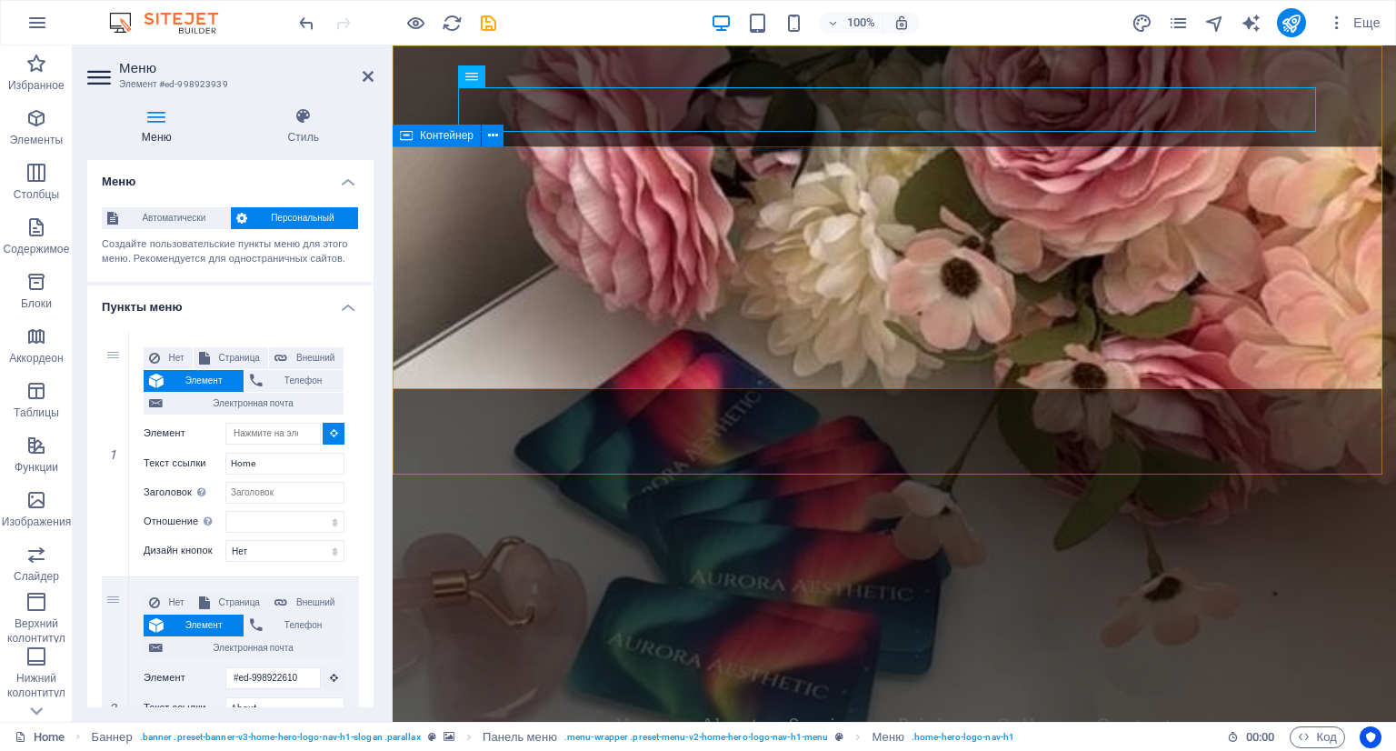
type input "#ed-998923951"
select select
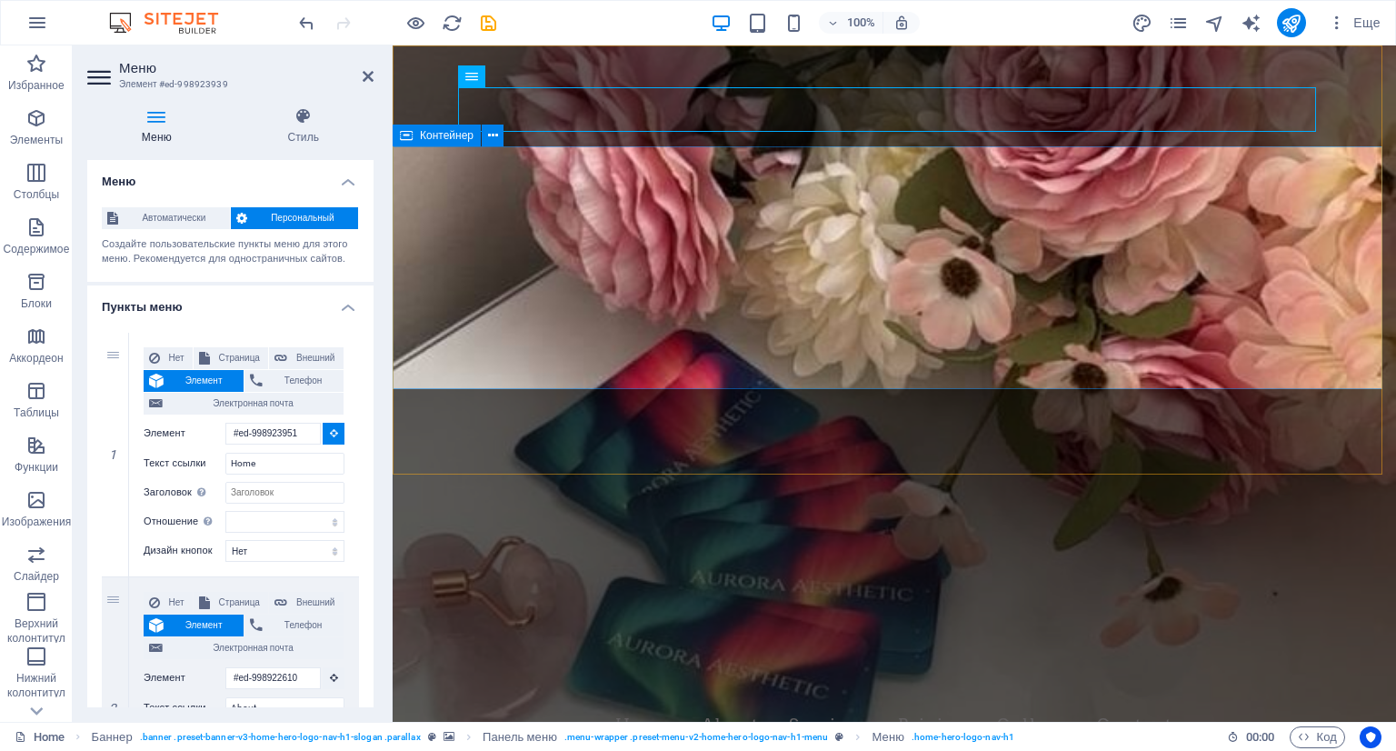
select select
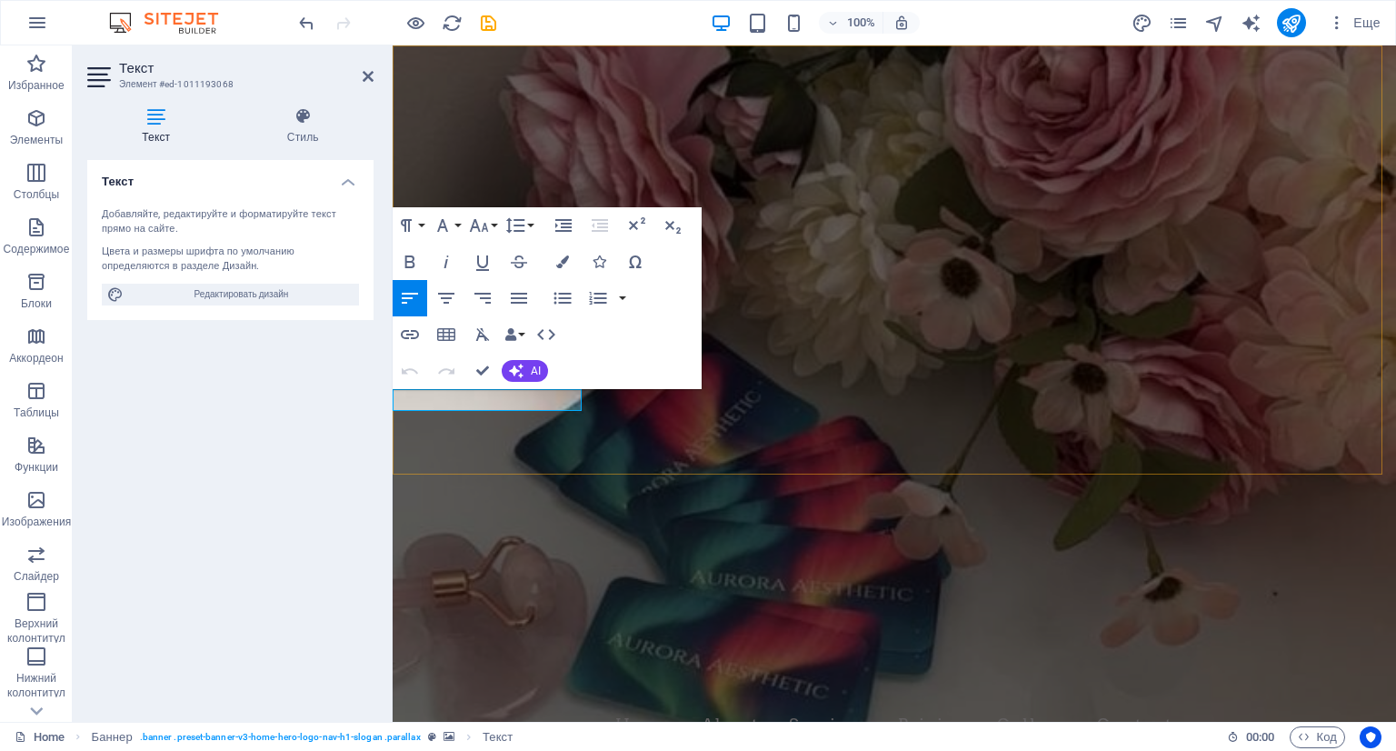
drag, startPoint x: 493, startPoint y: 401, endPoint x: 623, endPoint y: 408, distance: 130.2
click at [623, 408] on div "Aurora Aesthetics & Beauty Inc. Home About Services Pricing Gallery Contact Wel…" at bounding box center [895, 567] width 1004 height 1044
click at [849, 414] on figure at bounding box center [895, 383] width 1004 height 676
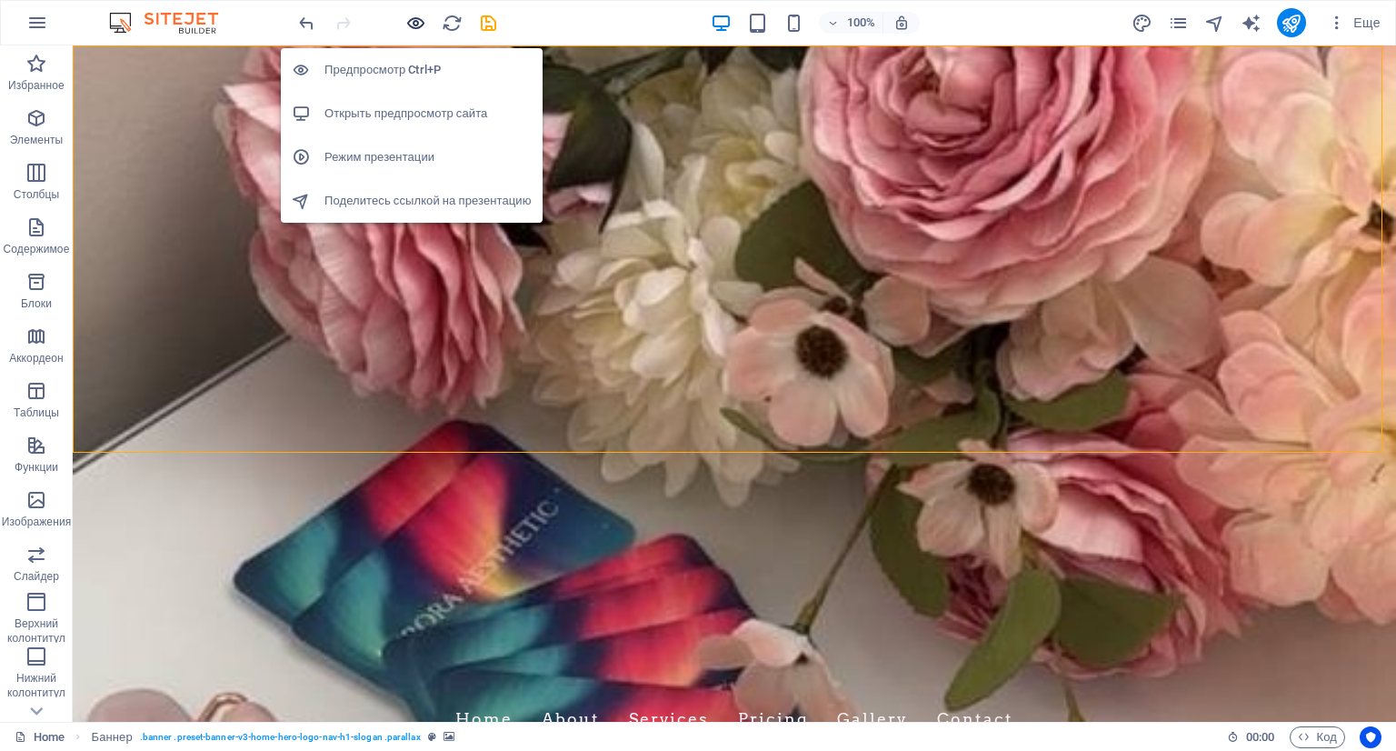
click at [406, 24] on icon "button" at bounding box center [415, 23] width 21 height 21
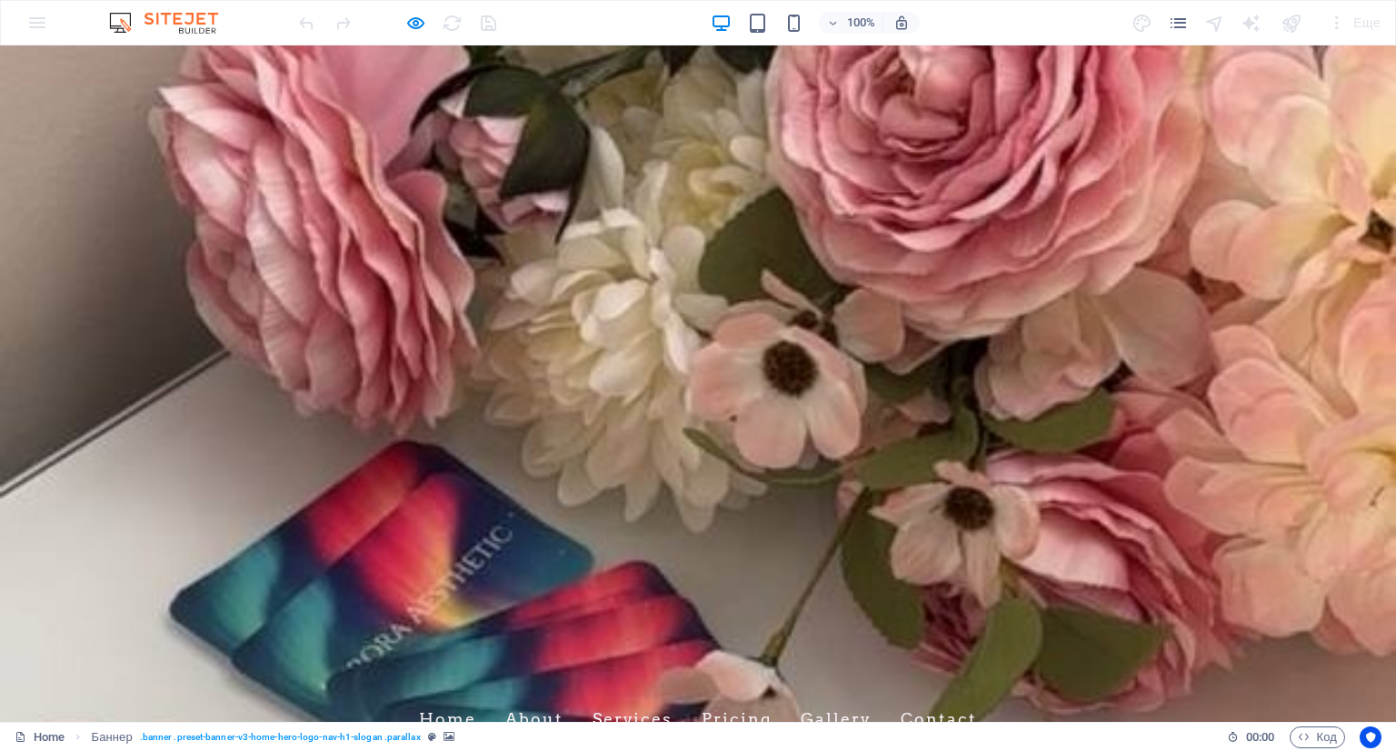
click at [906, 696] on link "Contact" at bounding box center [939, 718] width 76 height 45
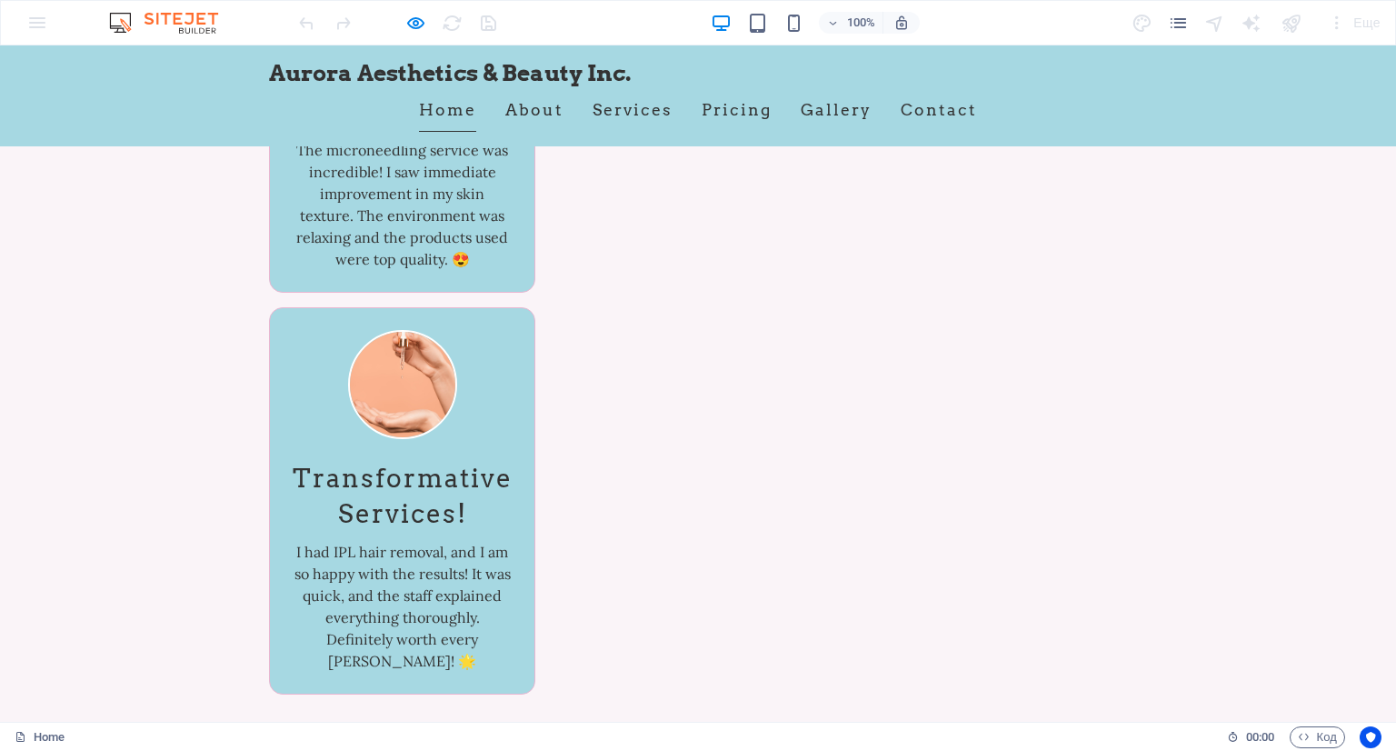
click at [442, 113] on link "Home" at bounding box center [447, 109] width 57 height 45
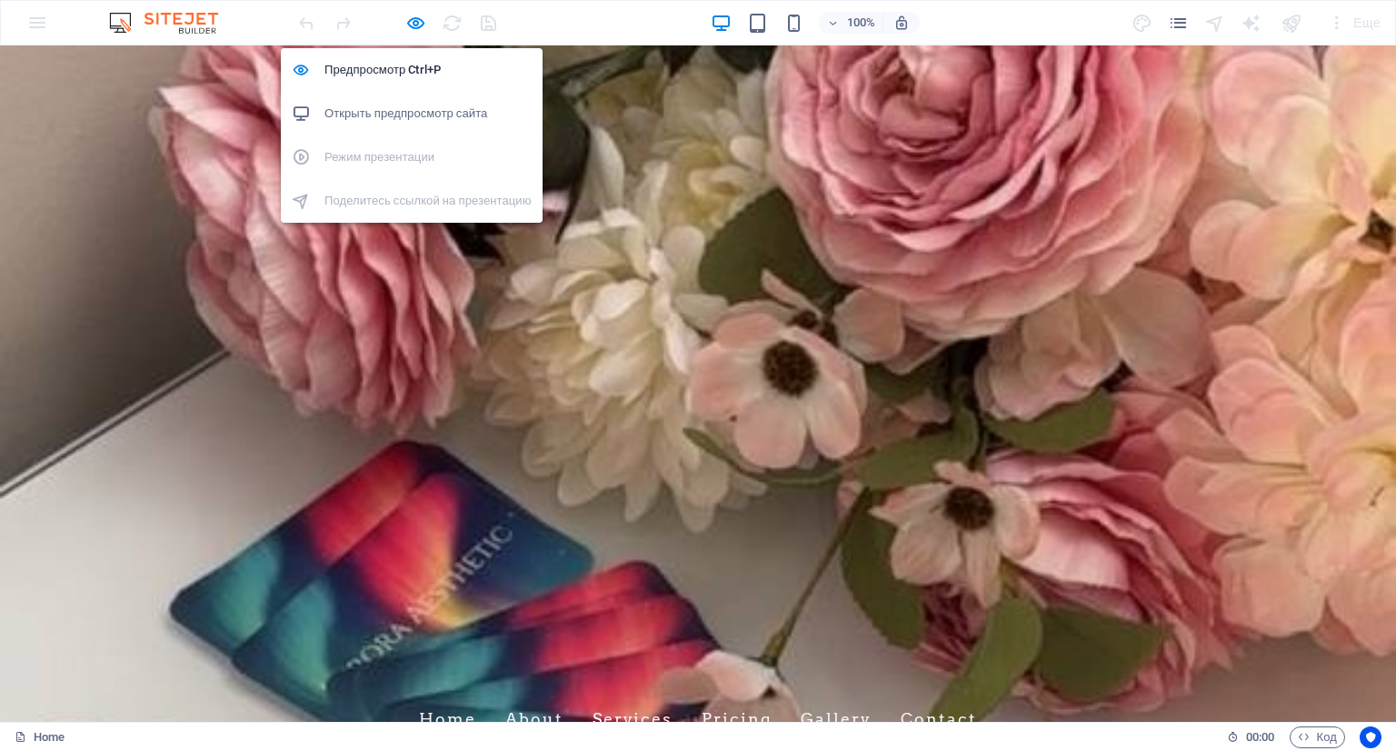
click at [401, 23] on div at bounding box center [397, 22] width 204 height 29
click at [414, 23] on icon "button" at bounding box center [415, 23] width 21 height 21
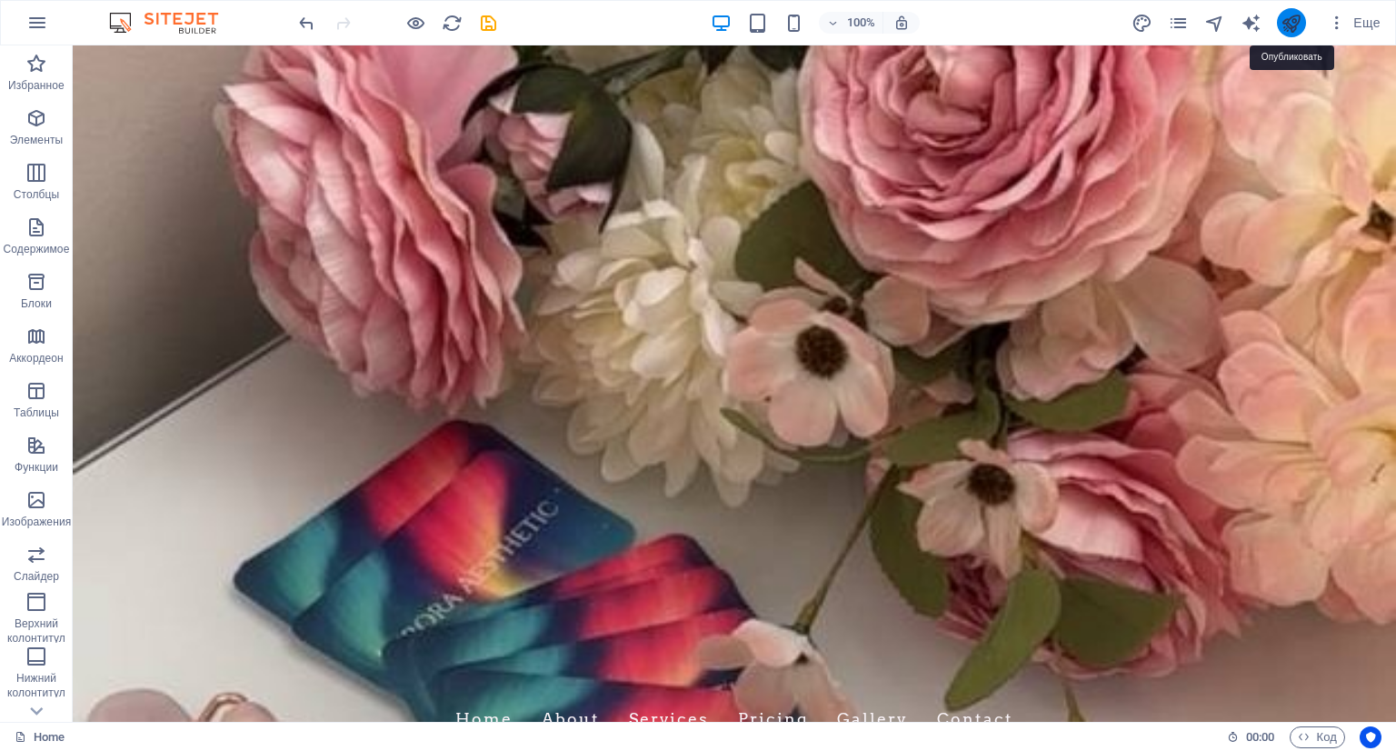
click at [1290, 19] on icon "publish" at bounding box center [1291, 23] width 21 height 21
checkbox input "false"
